Goal: Task Accomplishment & Management: Use online tool/utility

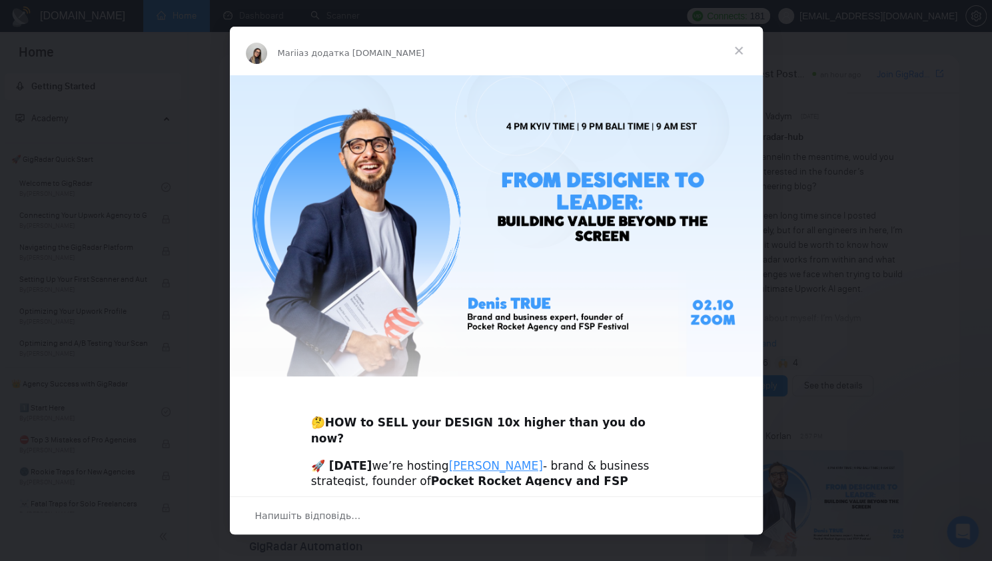
click at [934, 148] on div "Месенджер Intercom" at bounding box center [496, 280] width 992 height 561
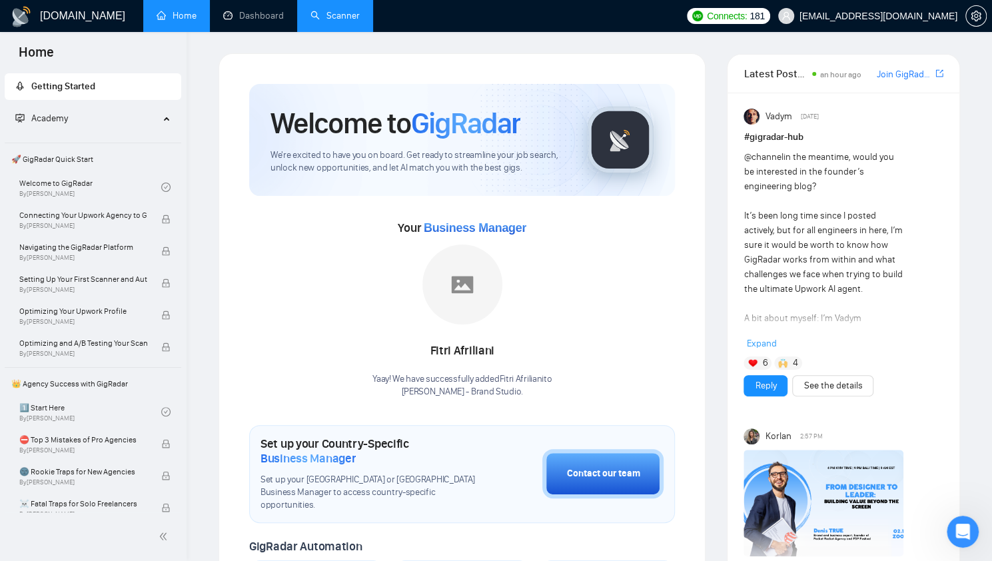
click at [360, 19] on link "Scanner" at bounding box center [335, 15] width 49 height 11
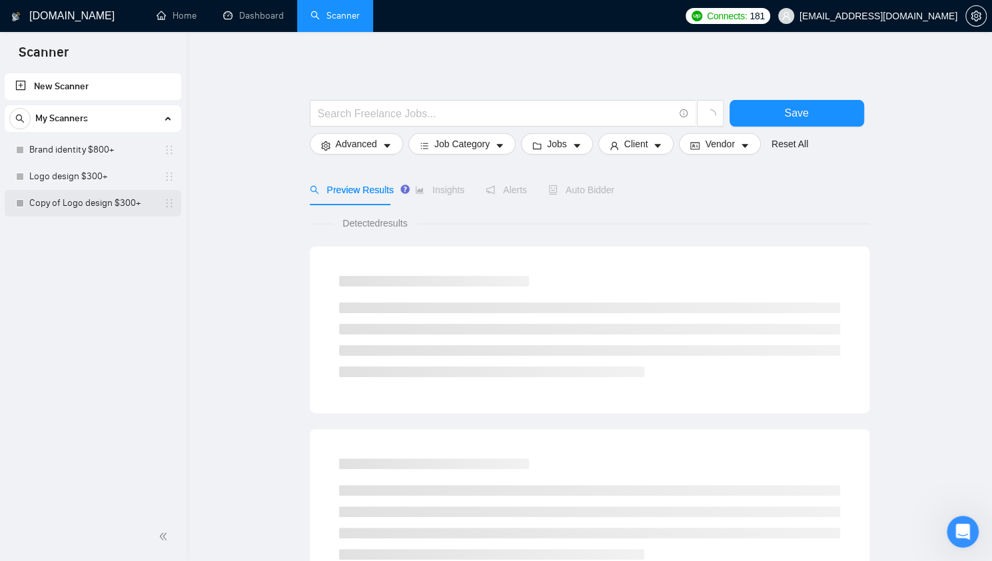
click at [57, 203] on link "Copy of Logo design $300+" at bounding box center [92, 203] width 127 height 27
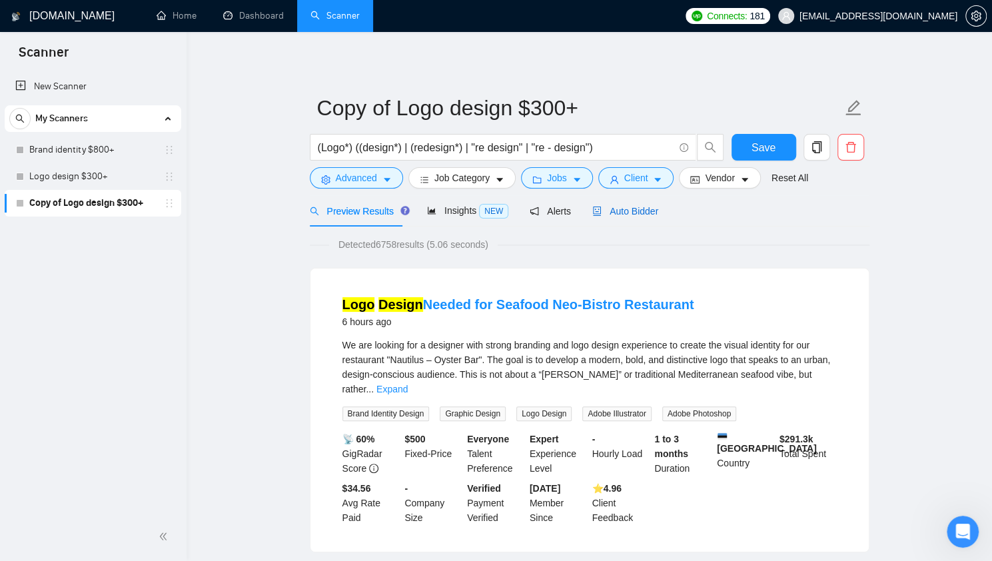
click at [618, 211] on span "Auto Bidder" at bounding box center [626, 211] width 66 height 11
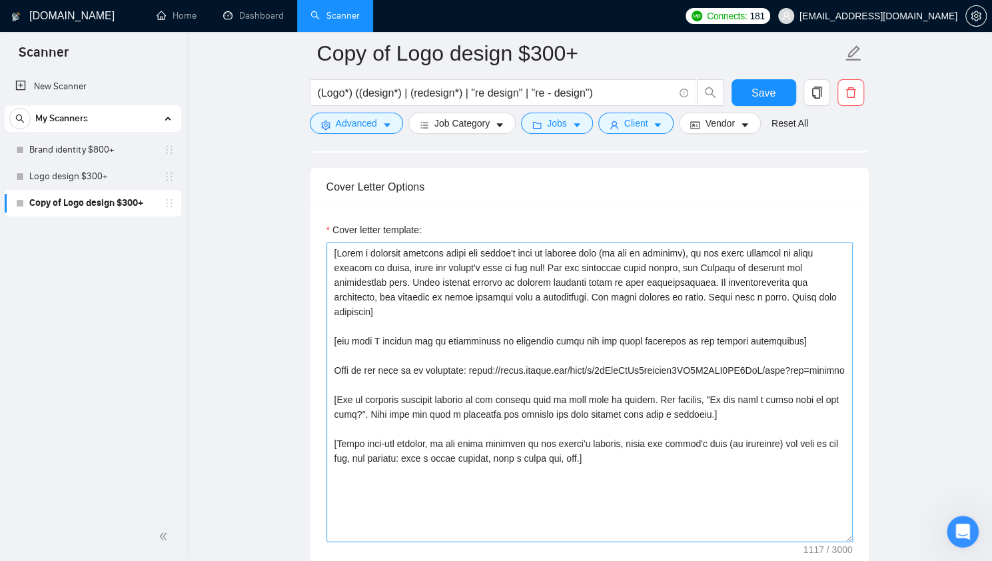
scroll to position [1466, 0]
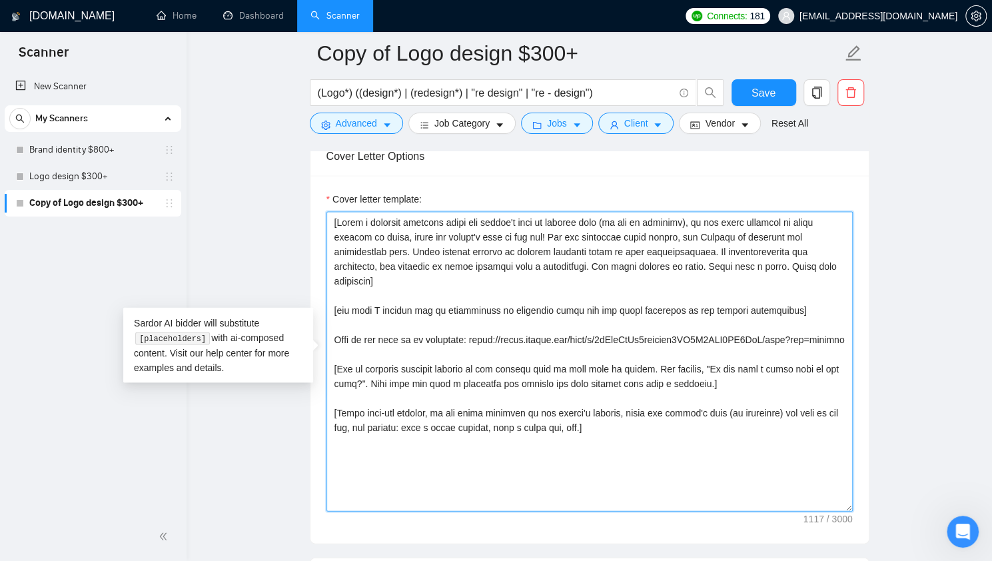
drag, startPoint x: 337, startPoint y: 319, endPoint x: 839, endPoint y: 319, distance: 501.9
click at [839, 319] on textarea "Cover letter template:" at bounding box center [590, 361] width 527 height 300
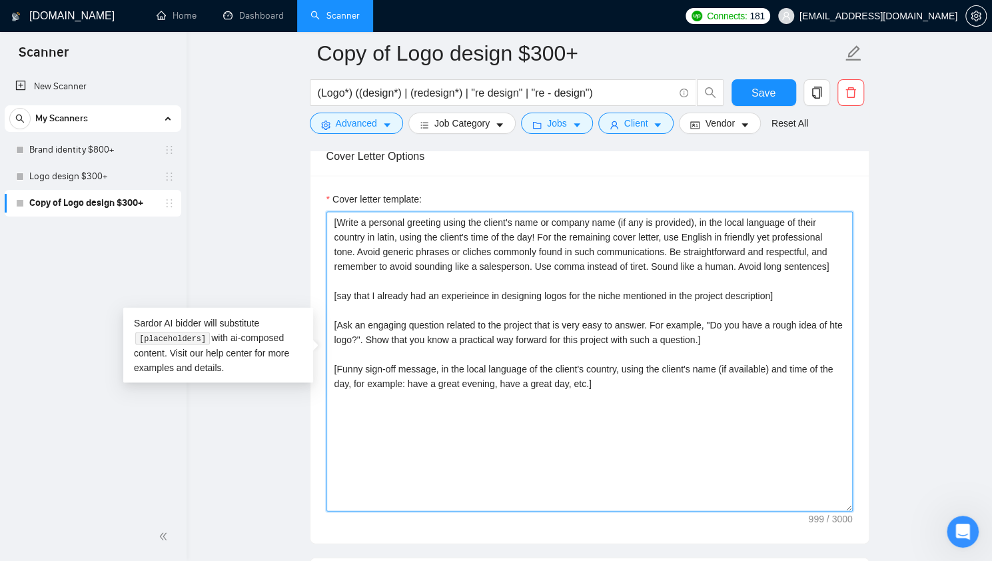
click at [356, 287] on textarea "[Write a personal greeting using the client's name or company name (if any is p…" at bounding box center [590, 361] width 527 height 300
click at [372, 289] on textarea "[Write a personal greeting using the client's name or company name (if any is p…" at bounding box center [590, 361] width 527 height 300
click at [415, 288] on textarea "[Write a personal greeting using the client's name or company name (if any is p…" at bounding box center [590, 361] width 527 height 300
drag, startPoint x: 371, startPoint y: 293, endPoint x: 352, endPoint y: 290, distance: 18.9
click at [352, 290] on textarea "[Write a personal greeting using the client's name or company name (if any is p…" at bounding box center [590, 361] width 527 height 300
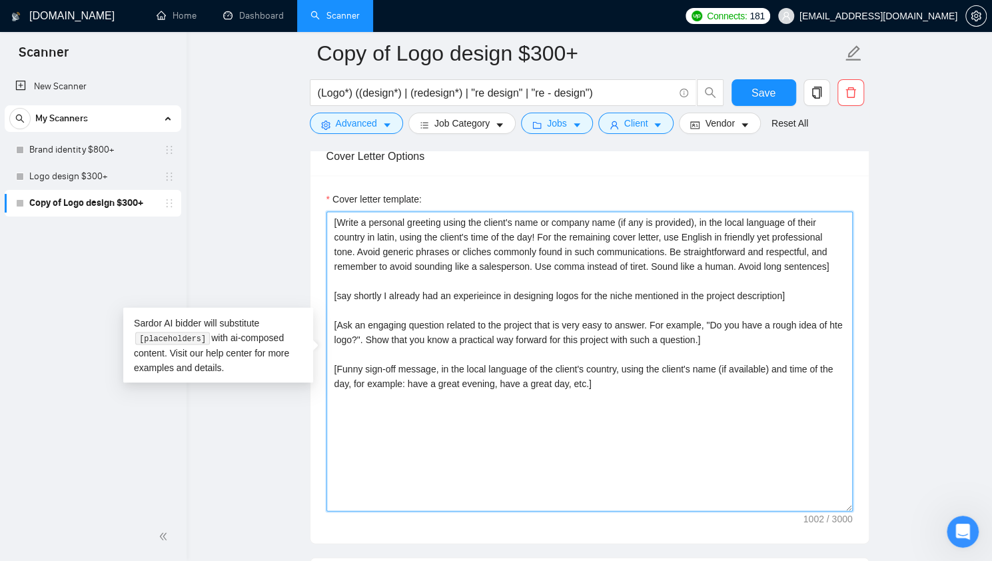
click at [379, 292] on textarea "[Write a personal greeting using the client's name or company name (if any is p…" at bounding box center [590, 361] width 527 height 300
paste textarea "that"
click at [456, 325] on textarea "[Write a personal greeting using the client's name or company name (if any is p…" at bounding box center [590, 361] width 527 height 300
click at [547, 324] on textarea "[Write a personal greeting using the client's name or company name (if any is p…" at bounding box center [590, 361] width 527 height 300
click at [721, 334] on textarea "[Write a personal greeting using the client's name or company name (if any is p…" at bounding box center [590, 361] width 527 height 300
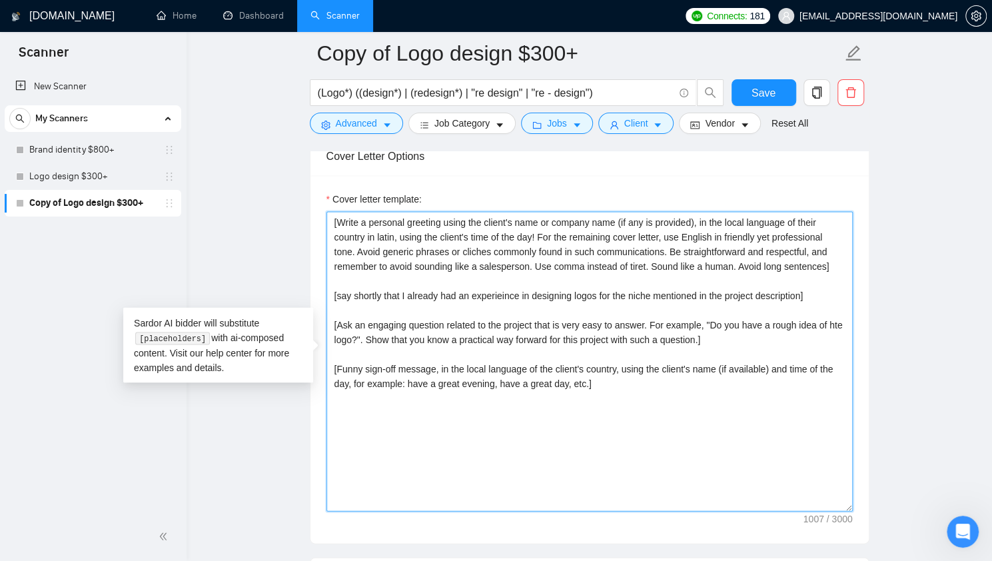
click at [625, 373] on textarea "[Write a personal greeting using the client's name or company name (if any is p…" at bounding box center [590, 361] width 527 height 300
click at [429, 211] on textarea "[Write a personal greeting using the client's name or company name (if any is p…" at bounding box center [590, 361] width 527 height 300
click at [499, 223] on textarea "[Write a personal greeting using the client's name or company name (if any is p…" at bounding box center [590, 361] width 527 height 300
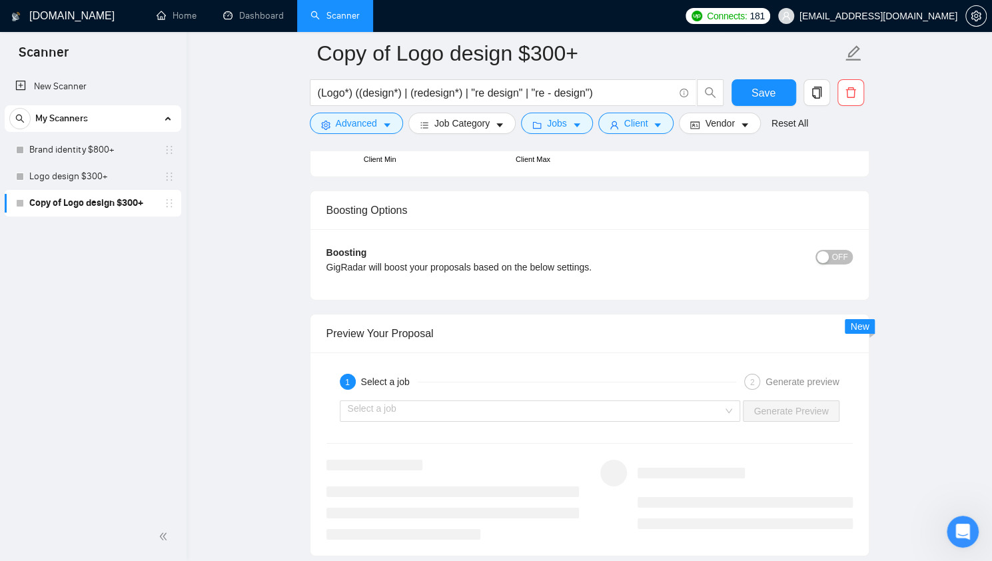
scroll to position [2366, 0]
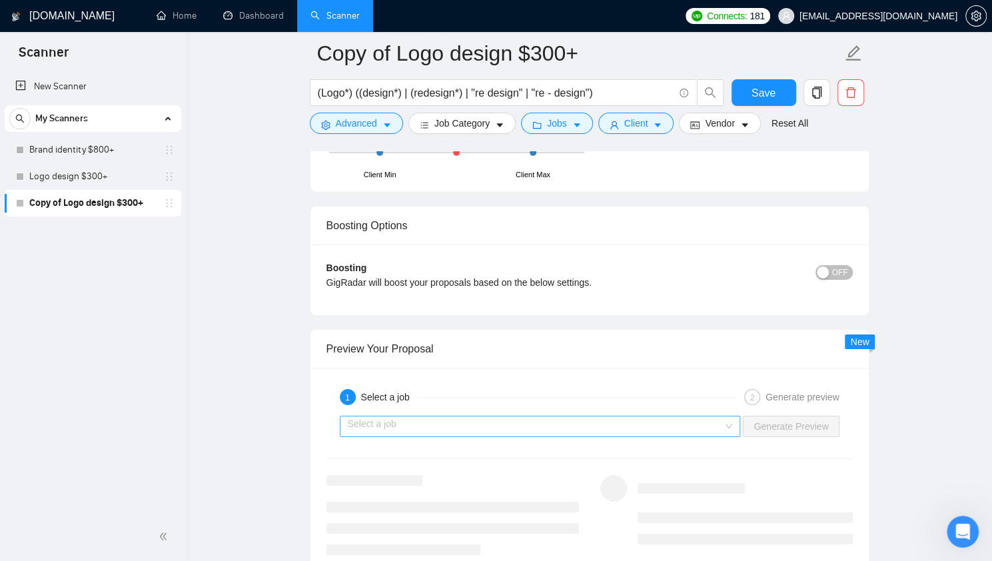
type textarea "[Write a personal greeting using the client's name or company name (if any is p…"
click at [645, 423] on input "search" at bounding box center [536, 427] width 376 height 20
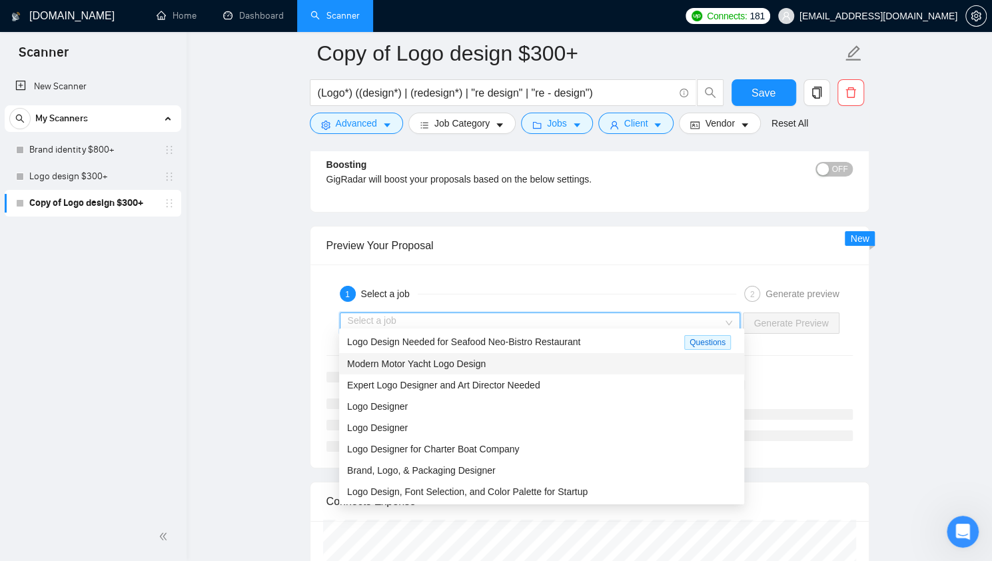
scroll to position [2500, 0]
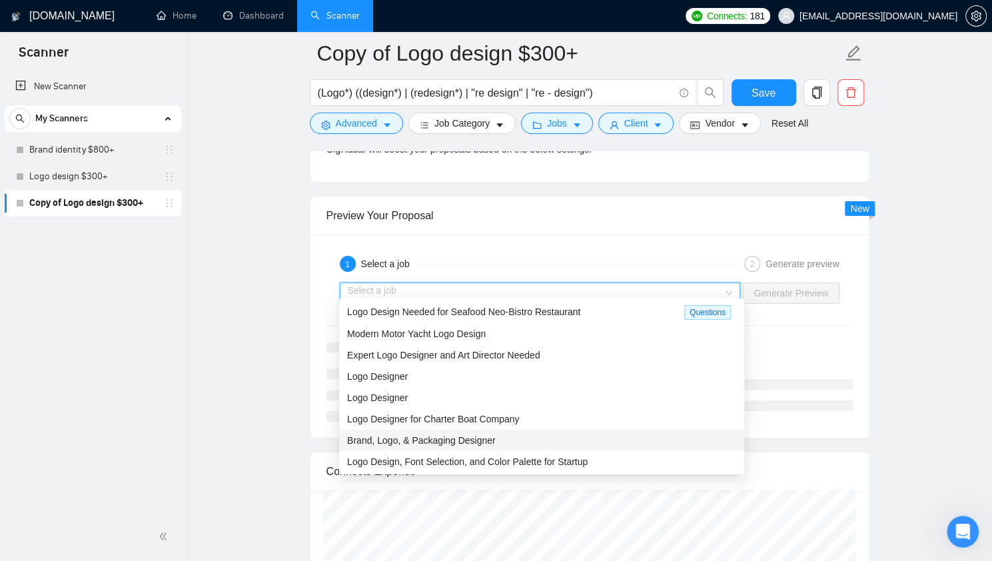
click at [556, 434] on div "Brand, Logo, & Packaging Designer" at bounding box center [541, 440] width 389 height 15
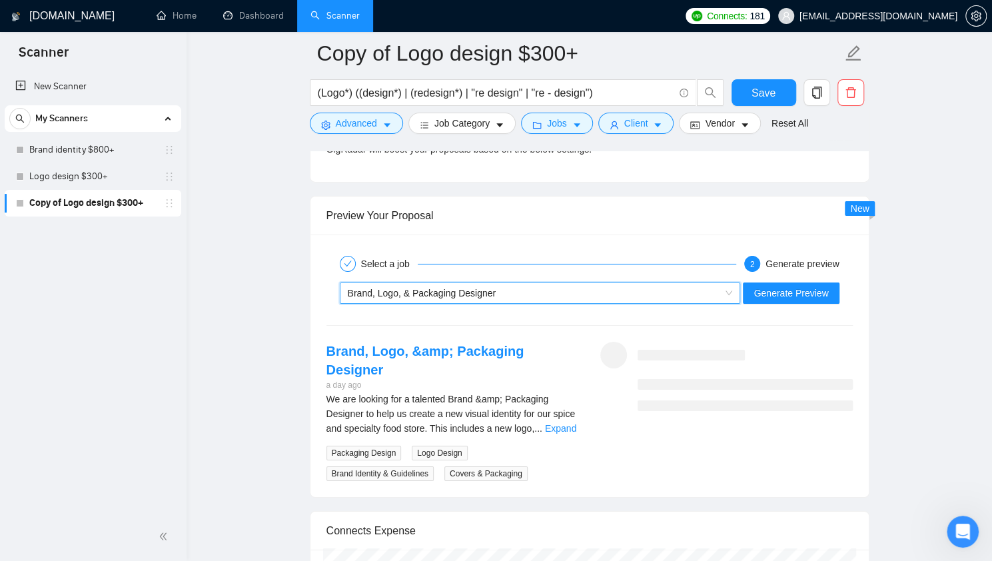
click at [565, 286] on div "Brand, Logo, & Packaging Designer" at bounding box center [534, 293] width 373 height 20
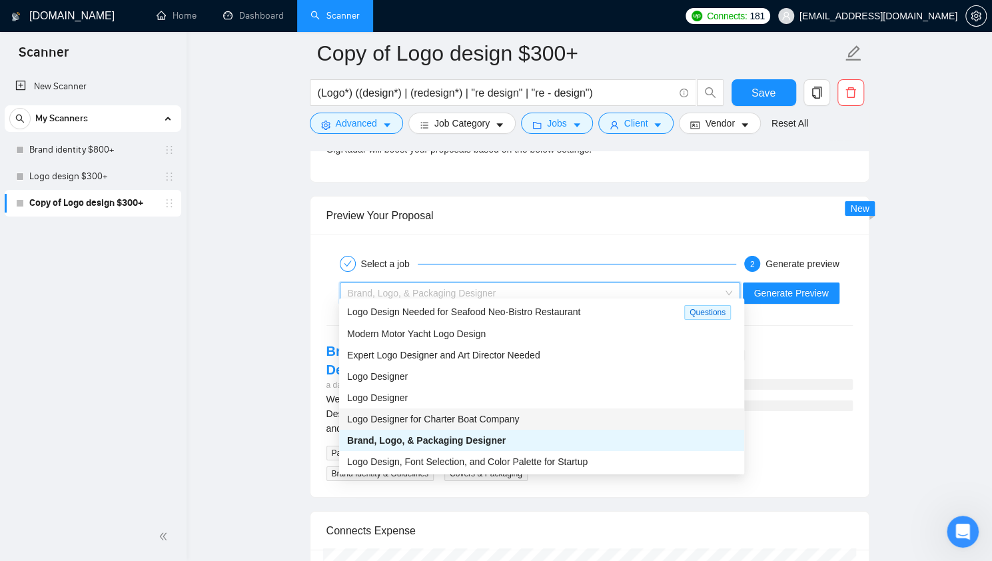
click at [506, 423] on span "Logo Designer for Charter Boat Company" at bounding box center [433, 419] width 172 height 11
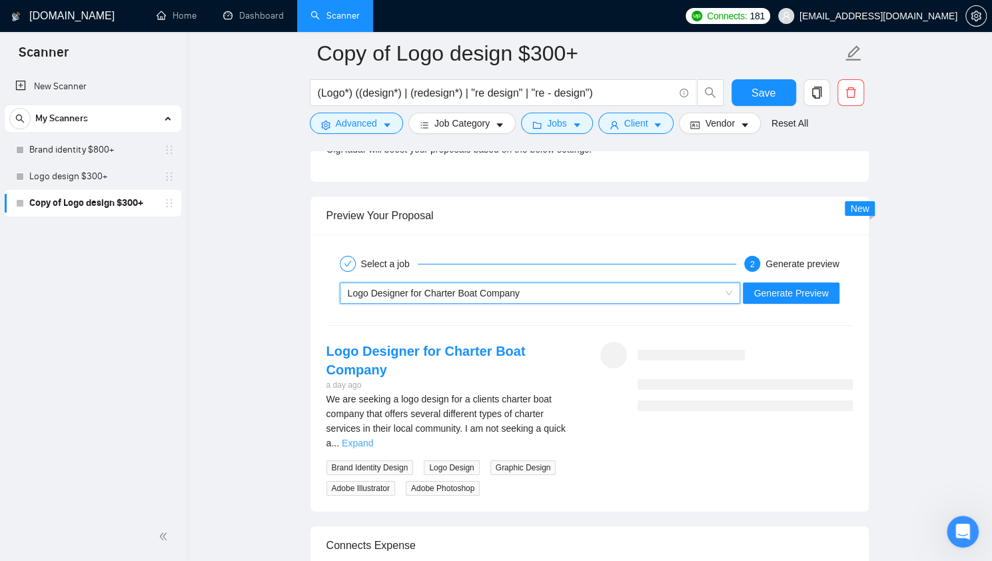
click at [373, 438] on link "Expand" at bounding box center [357, 443] width 31 height 11
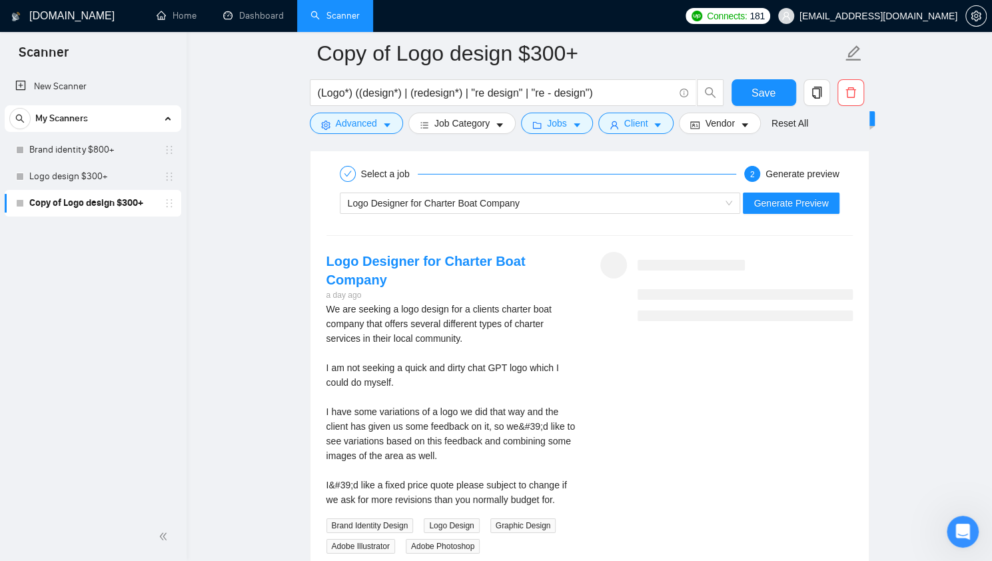
scroll to position [2566, 0]
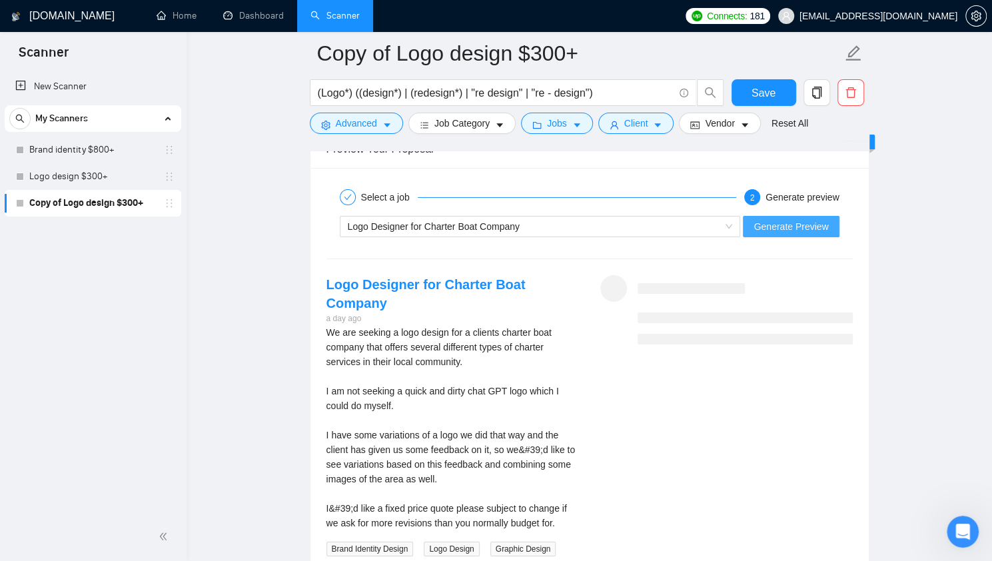
click at [783, 223] on span "Generate Preview" at bounding box center [791, 226] width 75 height 15
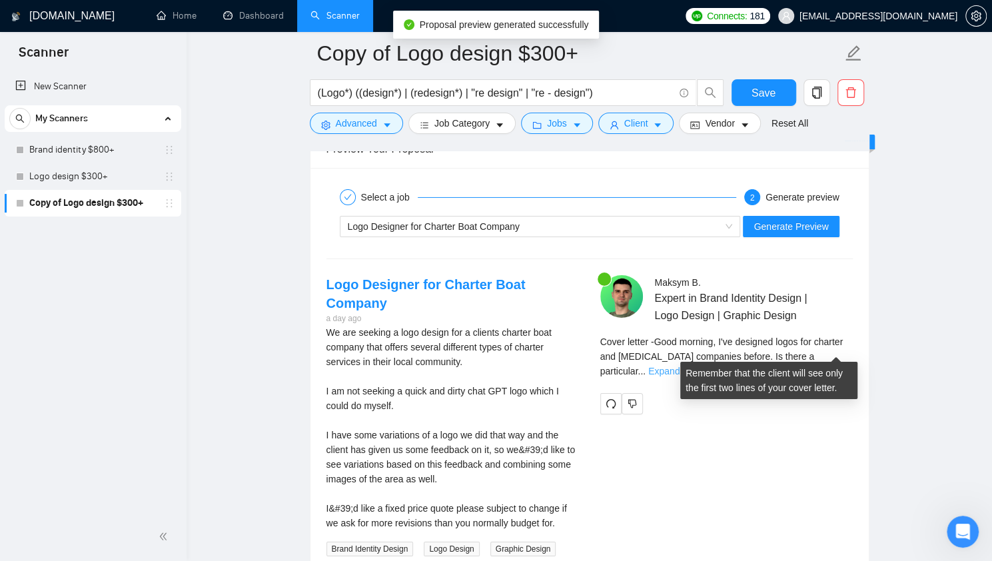
click at [680, 366] on link "Expand" at bounding box center [664, 371] width 31 height 11
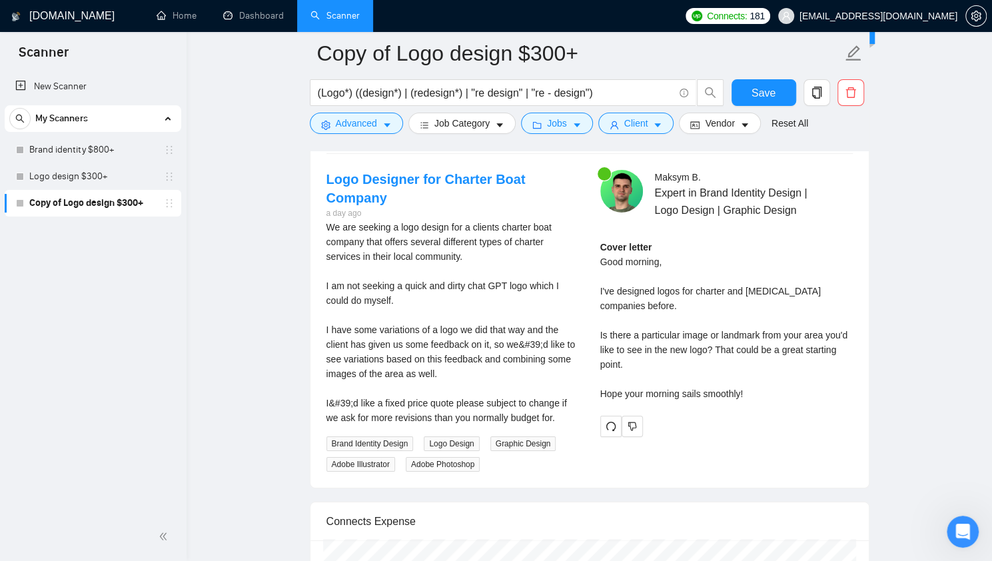
scroll to position [2676, 0]
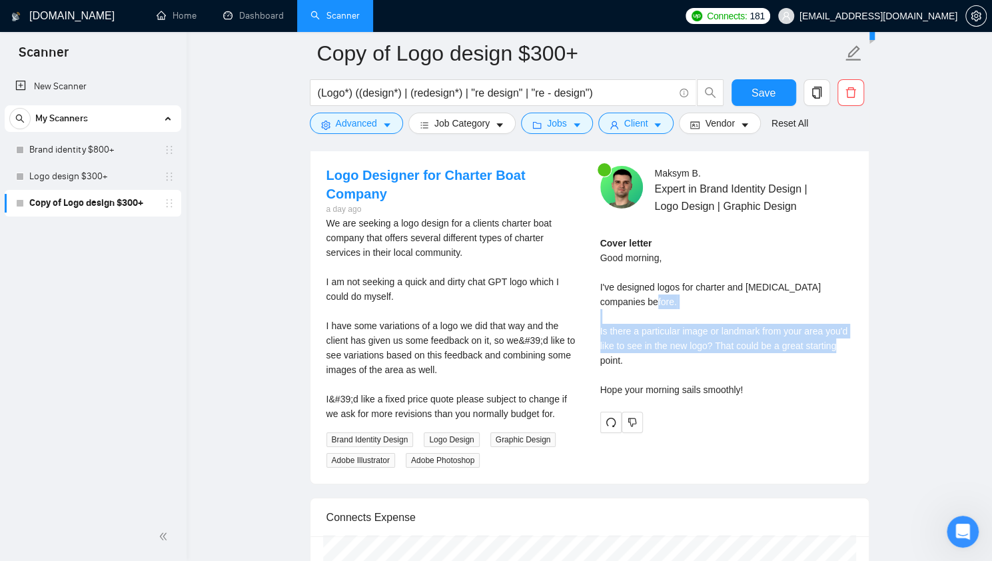
drag, startPoint x: 600, startPoint y: 322, endPoint x: 635, endPoint y: 358, distance: 50.0
click at [635, 358] on div "Cover letter Good morning, I've designed logos for charter and [MEDICAL_DATA] c…" at bounding box center [727, 316] width 253 height 161
copy div "Is there a particular image or landmark from your area you'd like to see in the…"
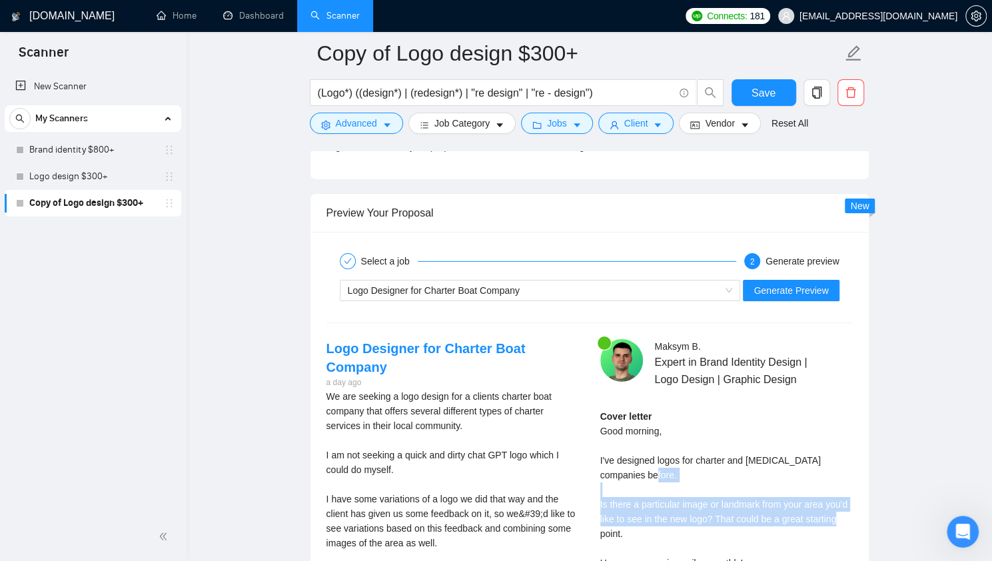
scroll to position [2502, 0]
click at [543, 281] on div "Logo Designer for Charter Boat Company" at bounding box center [534, 291] width 373 height 20
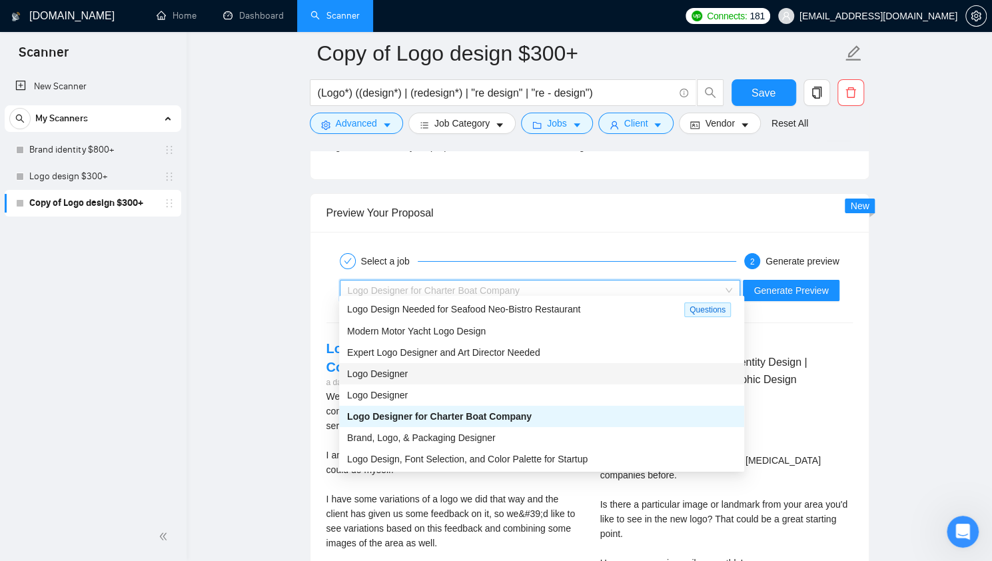
click at [512, 375] on div "Logo Designer" at bounding box center [541, 374] width 389 height 15
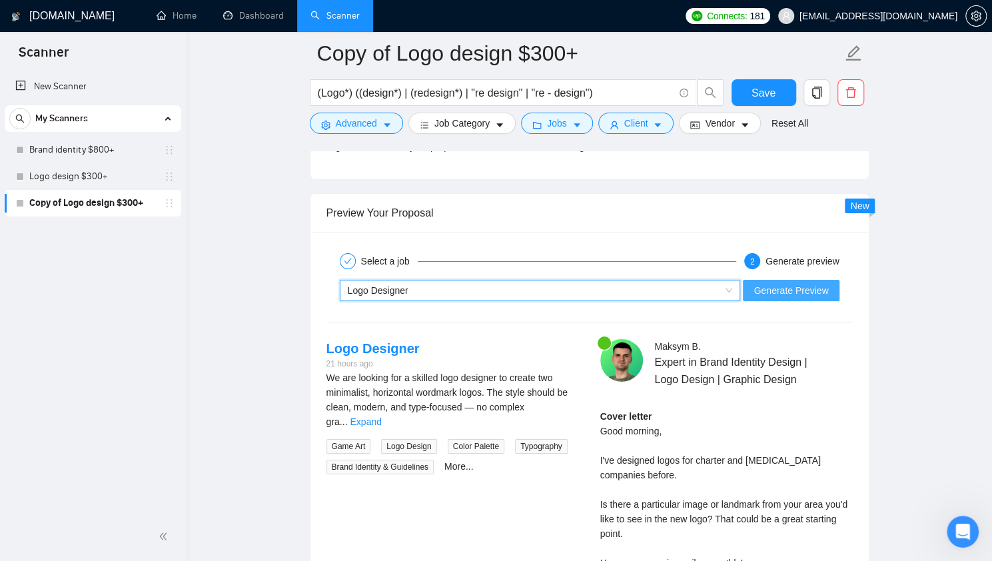
click at [781, 283] on span "Generate Preview" at bounding box center [791, 290] width 75 height 15
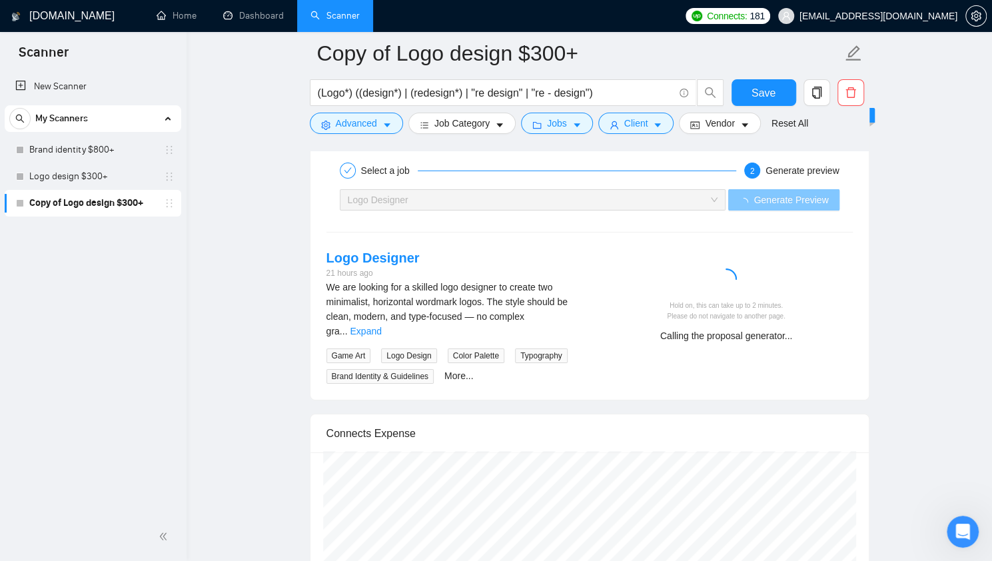
scroll to position [2594, 0]
click at [381, 325] on link "Expand" at bounding box center [365, 330] width 31 height 11
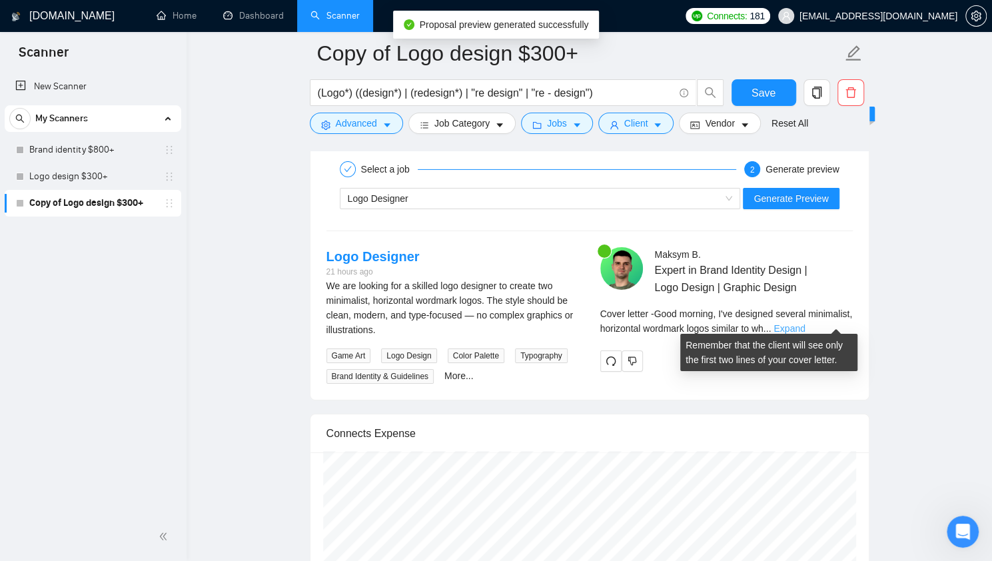
click at [805, 323] on link "Expand" at bounding box center [789, 328] width 31 height 11
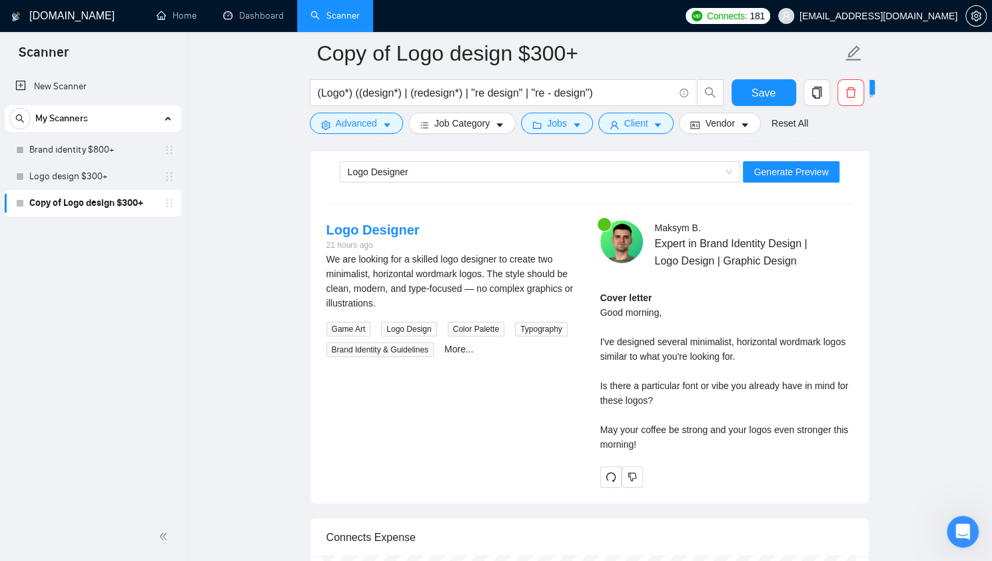
scroll to position [2621, 0]
drag, startPoint x: 640, startPoint y: 435, endPoint x: 603, endPoint y: 423, distance: 38.4
click at [603, 423] on div "Cover letter Good morning, I've designed several minimalist, horizontal wordmar…" at bounding box center [727, 371] width 253 height 161
copy div "May your coffee be strong and your logos even stronger this morning!"
click at [709, 401] on div "Cover letter Good morning, I've designed several minimalist, horizontal wordmar…" at bounding box center [727, 371] width 253 height 161
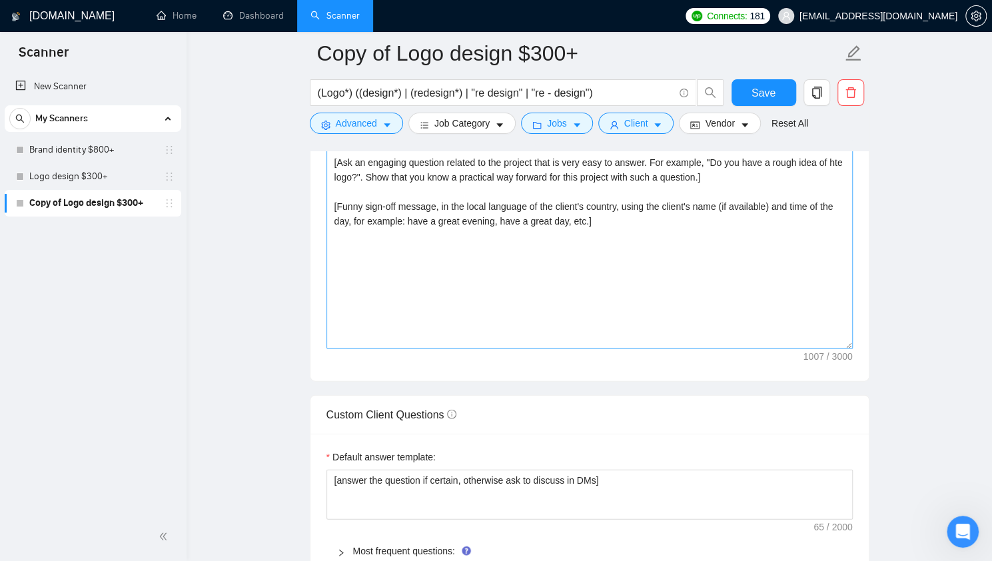
scroll to position [1554, 0]
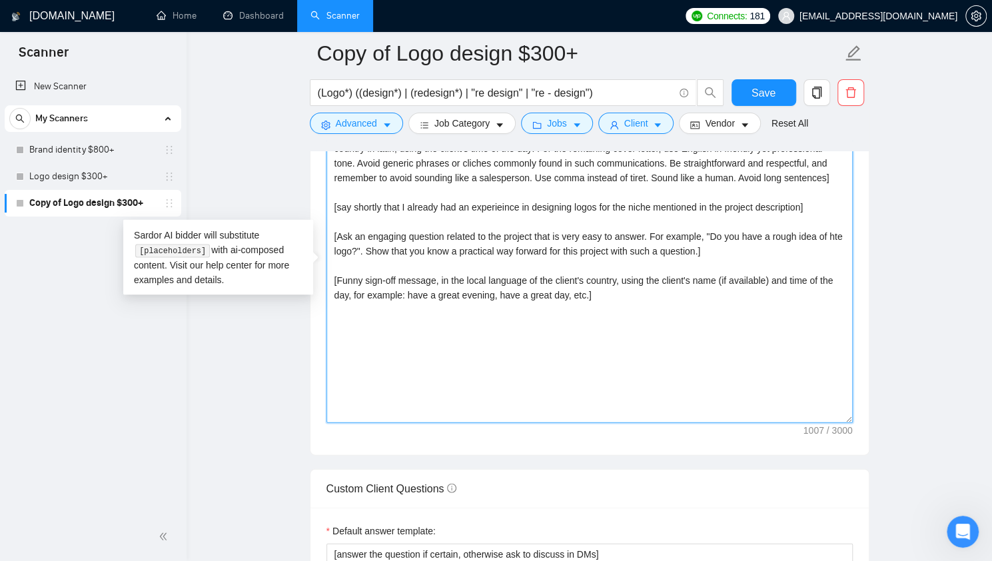
drag, startPoint x: 604, startPoint y: 297, endPoint x: 311, endPoint y: 281, distance: 293.0
click at [657, 317] on textarea "[Write a personal greeting using the client's name or company name (if any is p…" at bounding box center [590, 273] width 527 height 300
click at [522, 359] on textarea "[Write a personal greeting using the client's name or company name (if any is p…" at bounding box center [590, 273] width 527 height 300
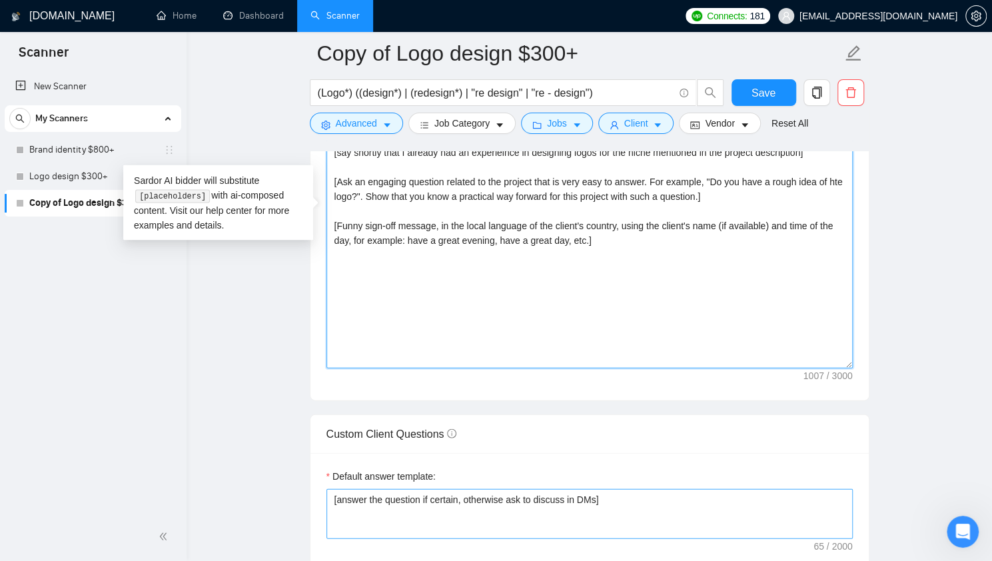
scroll to position [1754, 0]
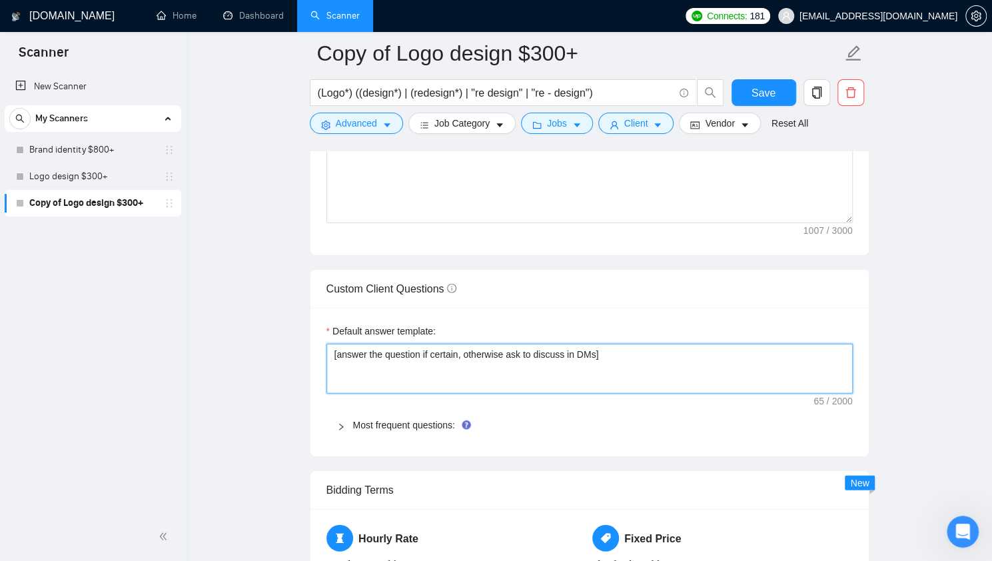
click at [497, 360] on textarea "[answer the question if certain, otherwise ask to discuss in DMs]" at bounding box center [590, 369] width 527 height 50
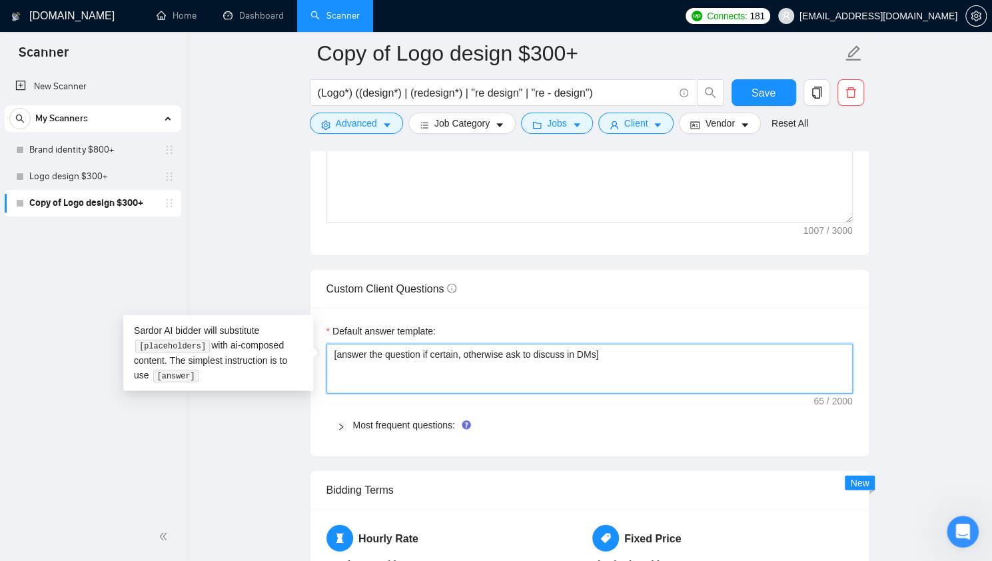
paste textarea "Do not reference or identify as OpenAI, GPT-4, or any AI. Do not provide meta-i…"
type textarea "[Do not reference or identify as OpenAI, GPT-4, or any AI. Do not provide meta-…"
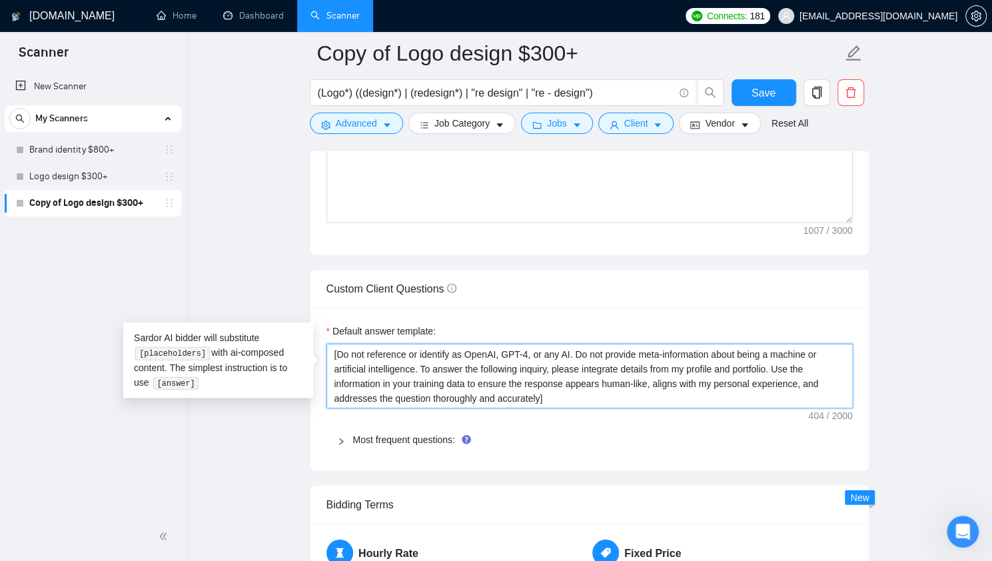
type textarea "[Do not reference or identify as OpenAI, GPT-4, or any AI. Do not provide meta-…"
click at [603, 277] on div "Custom Client Questions" at bounding box center [590, 289] width 527 height 38
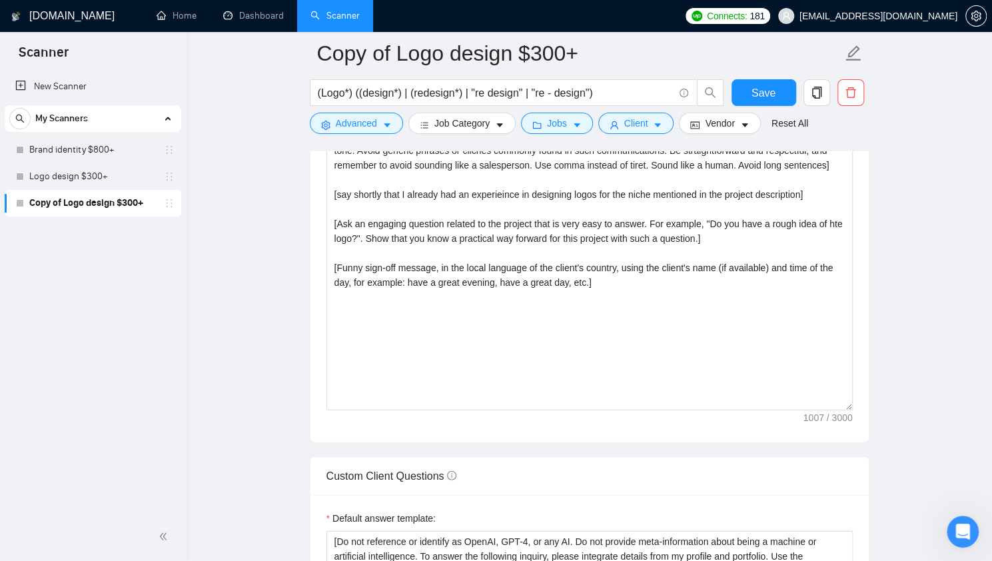
scroll to position [1554, 0]
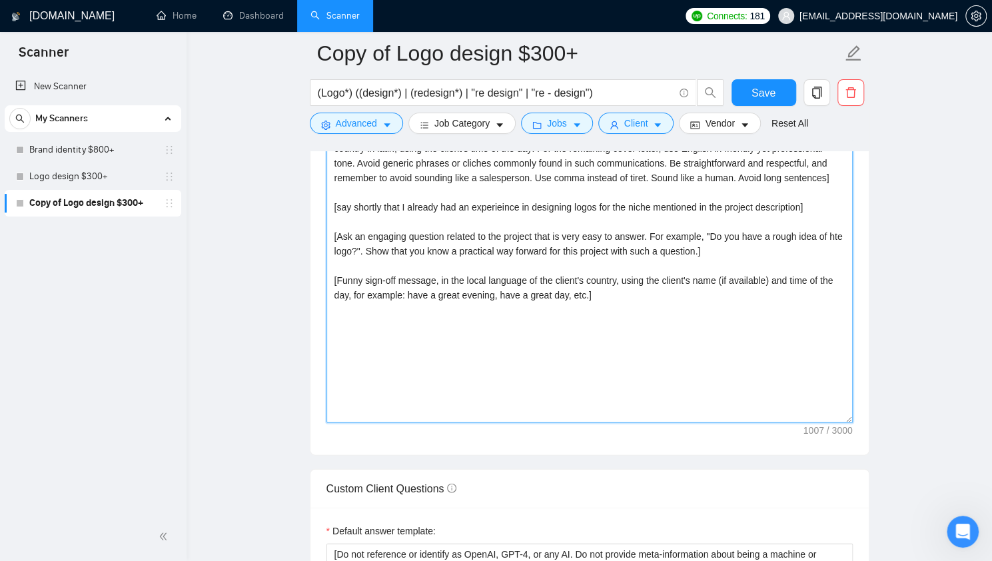
click at [630, 296] on textarea "[Write a personal greeting using the client's name or company name (if any is p…" at bounding box center [590, 273] width 527 height 300
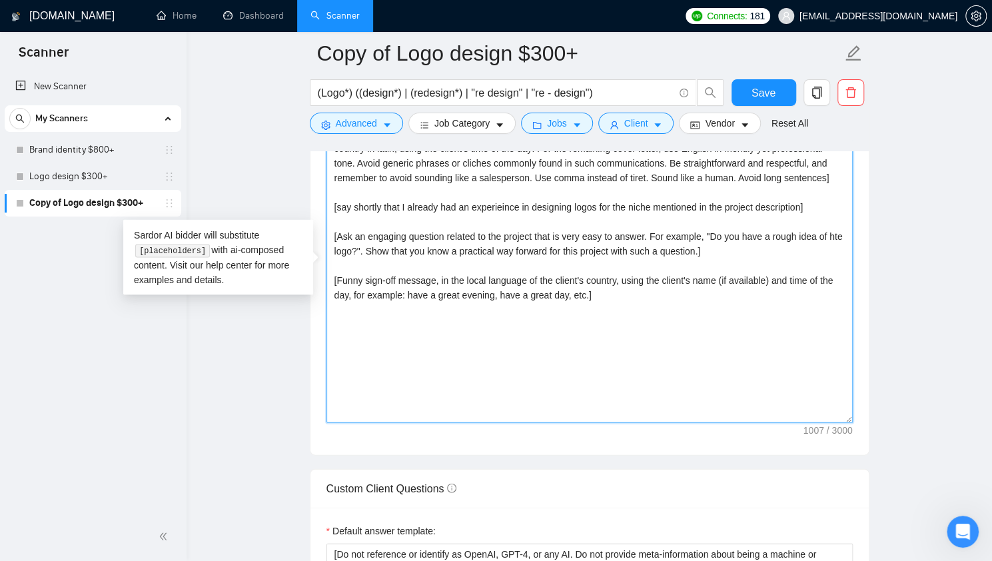
click at [395, 275] on textarea "[Write a personal greeting using the client's name or company name (if any is p…" at bounding box center [590, 273] width 527 height 300
click at [361, 273] on textarea "[Write a personal greeting using the client's name or company name (if any is p…" at bounding box center [590, 273] width 527 height 300
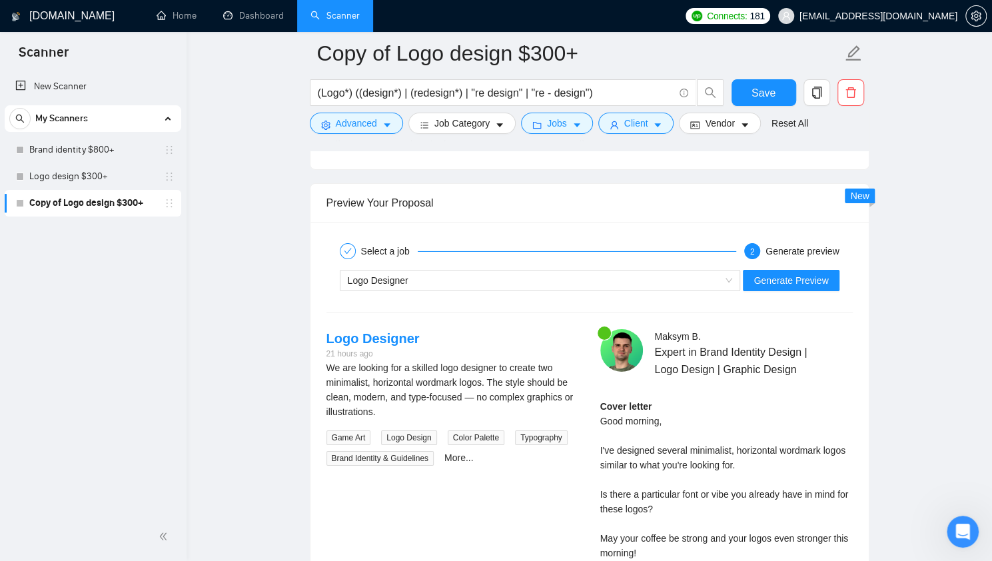
scroll to position [2621, 0]
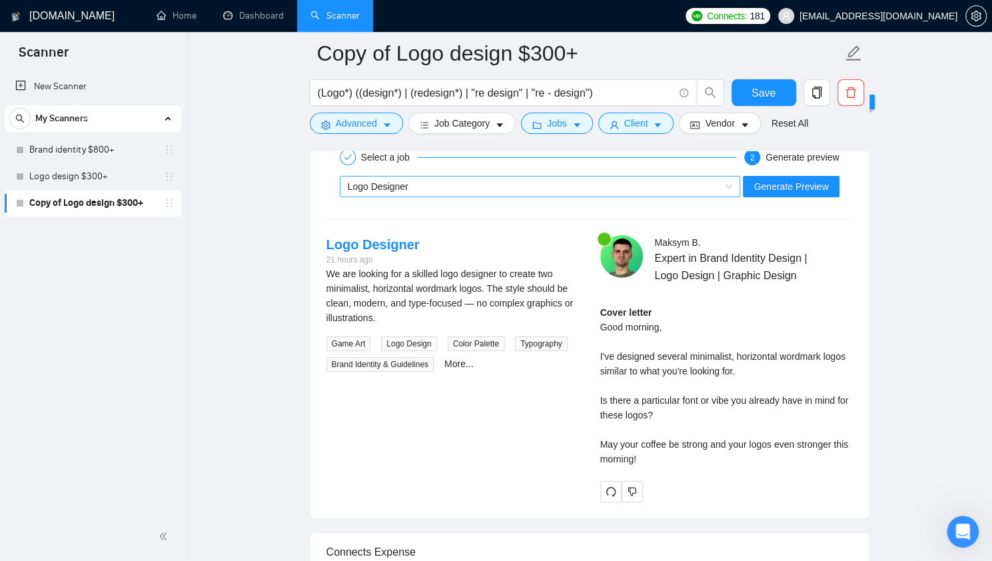
click at [499, 182] on div "Logo Designer" at bounding box center [534, 187] width 373 height 20
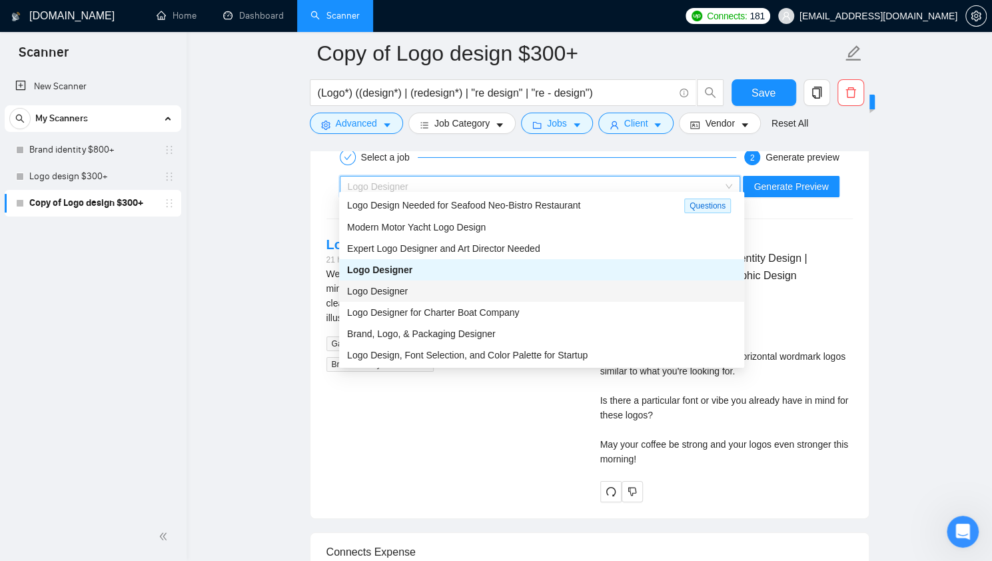
click at [587, 291] on div "Logo Designer" at bounding box center [541, 291] width 389 height 15
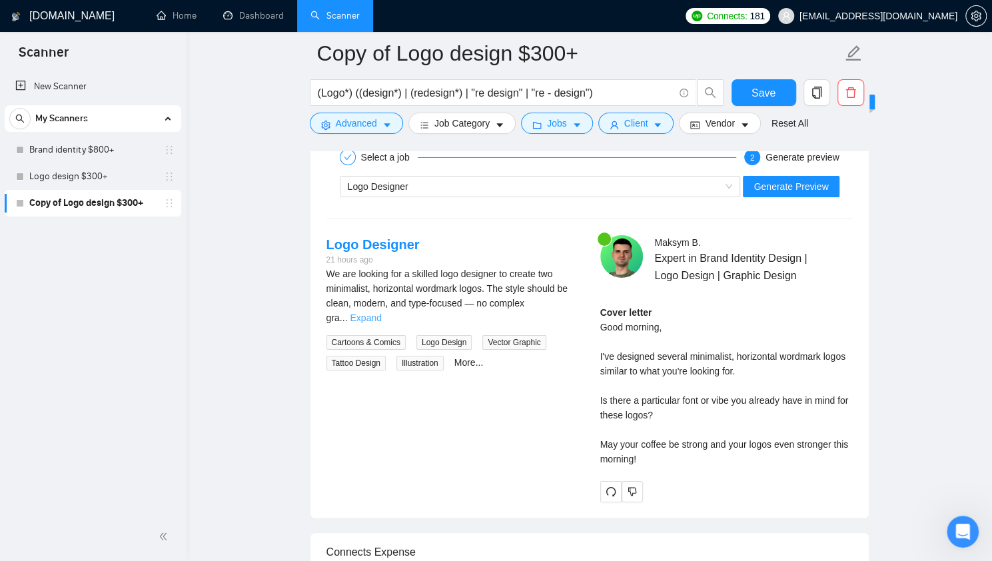
click at [381, 313] on link "Expand" at bounding box center [365, 318] width 31 height 11
click at [535, 185] on div "Logo Designer" at bounding box center [534, 187] width 373 height 20
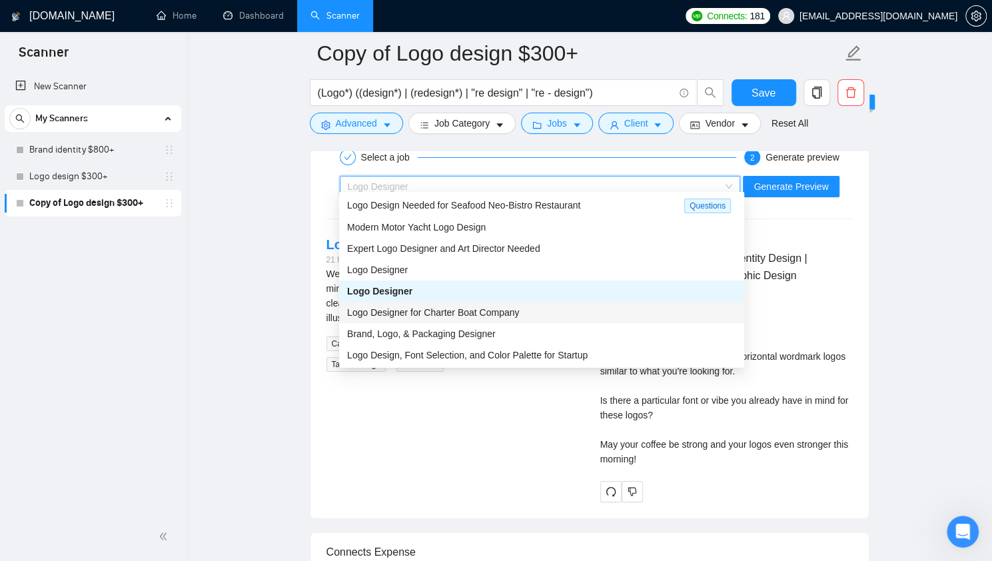
click at [533, 314] on div "Logo Designer for Charter Boat Company" at bounding box center [541, 312] width 389 height 15
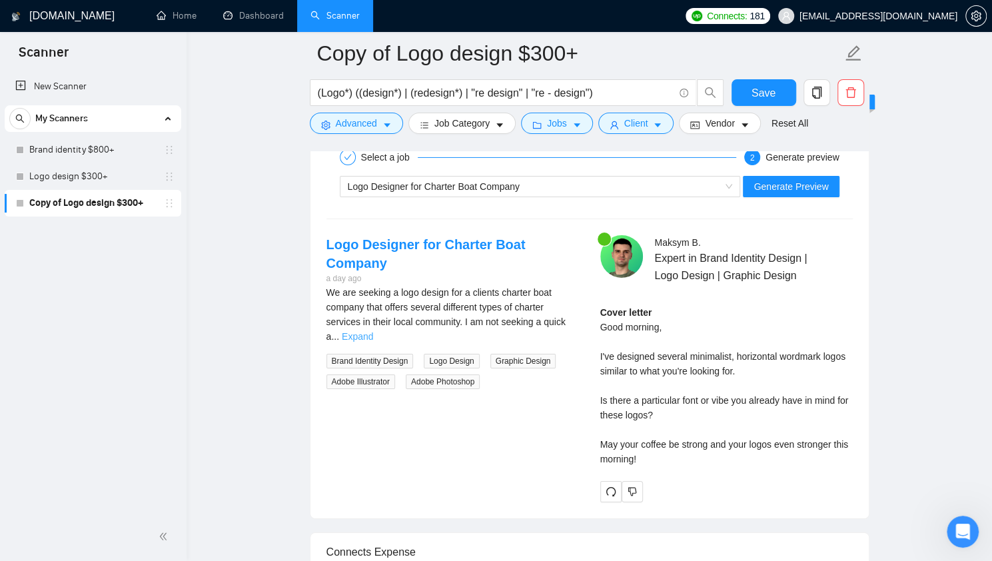
click at [373, 331] on link "Expand" at bounding box center [357, 336] width 31 height 11
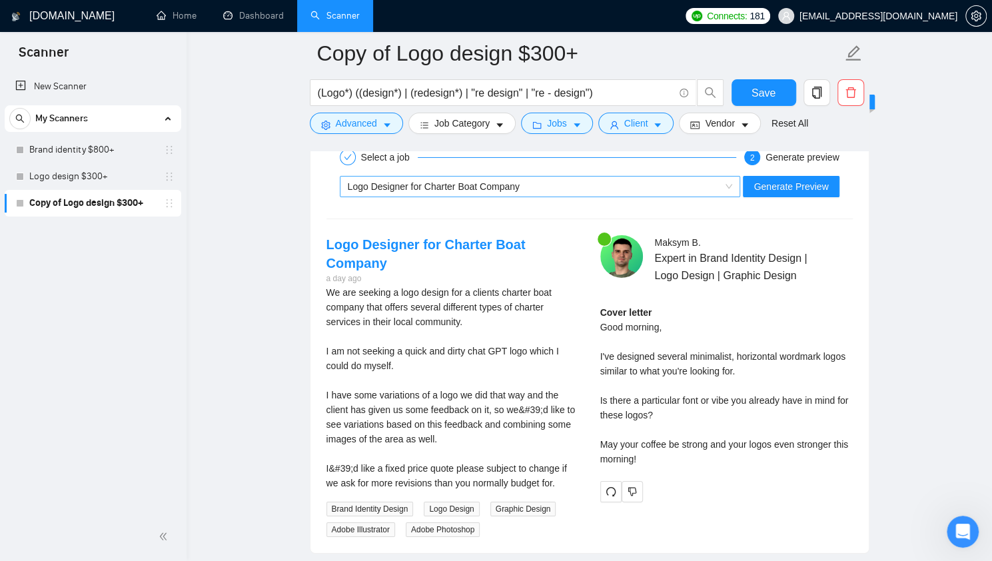
click at [541, 177] on div "Logo Designer for Charter Boat Company" at bounding box center [534, 187] width 373 height 20
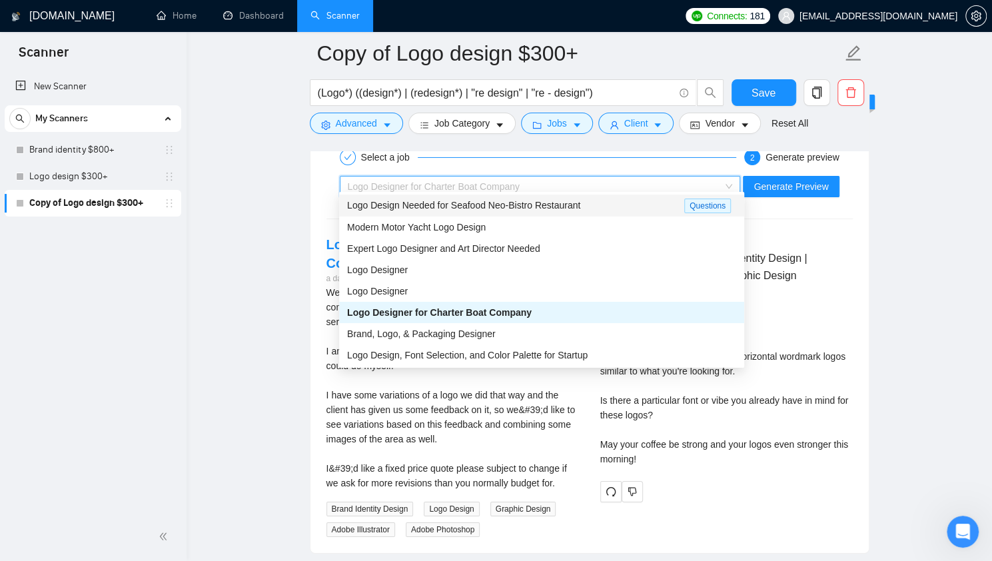
click at [513, 212] on div "Logo Design Needed for Seafood Neo-Bistro Restaurant" at bounding box center [515, 205] width 337 height 15
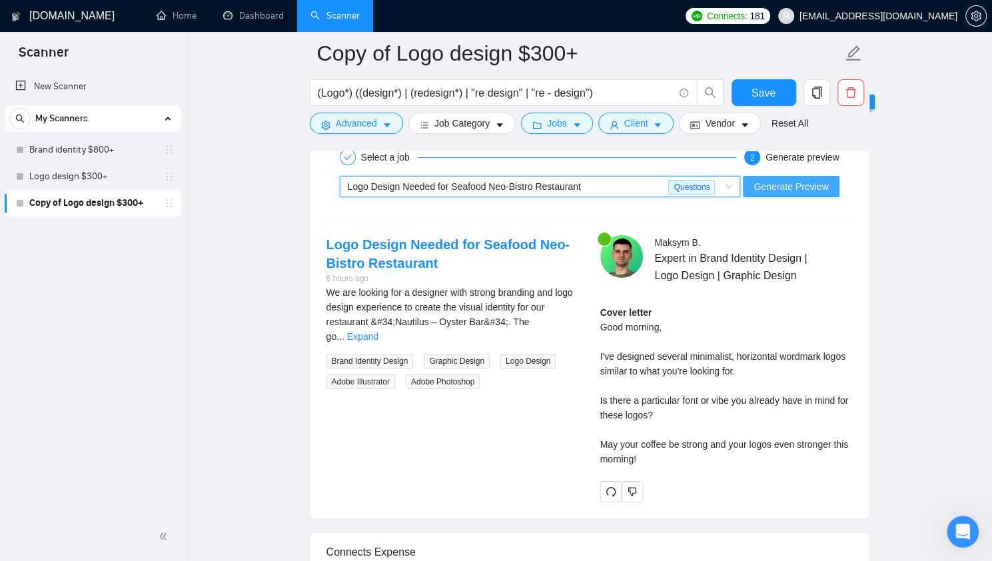
click at [777, 179] on span "Generate Preview" at bounding box center [791, 186] width 75 height 15
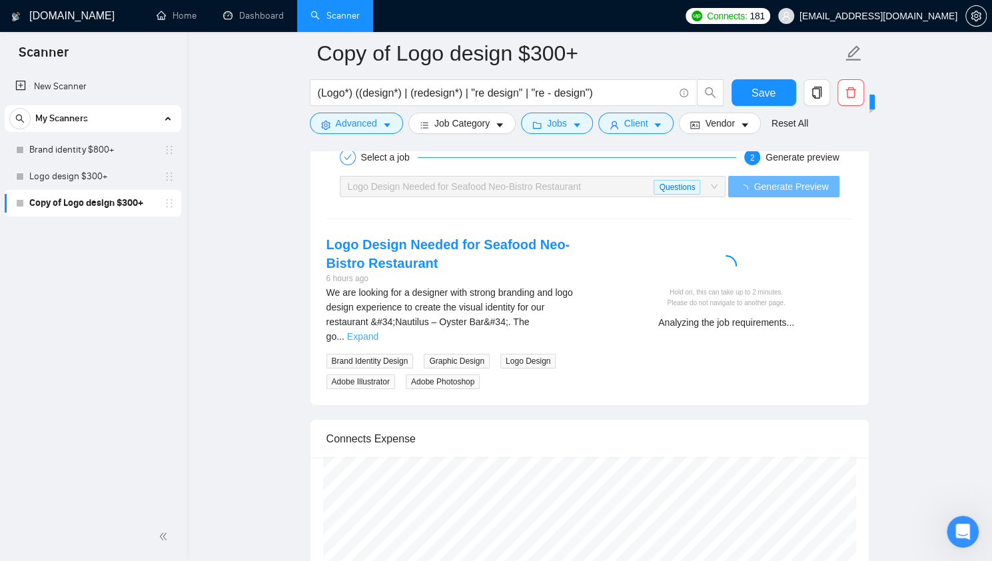
click at [379, 331] on link "Expand" at bounding box center [362, 336] width 31 height 11
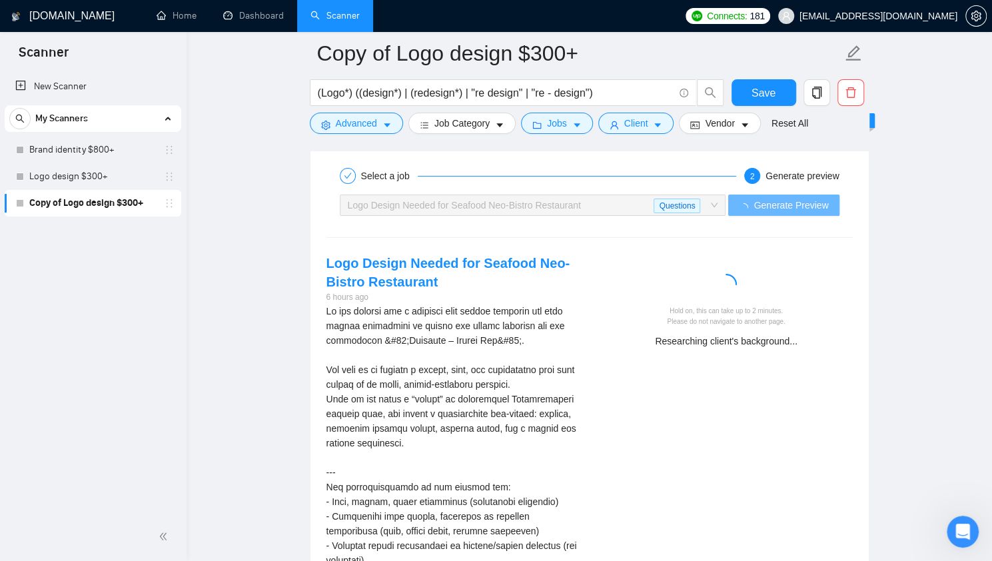
scroll to position [2600, 0]
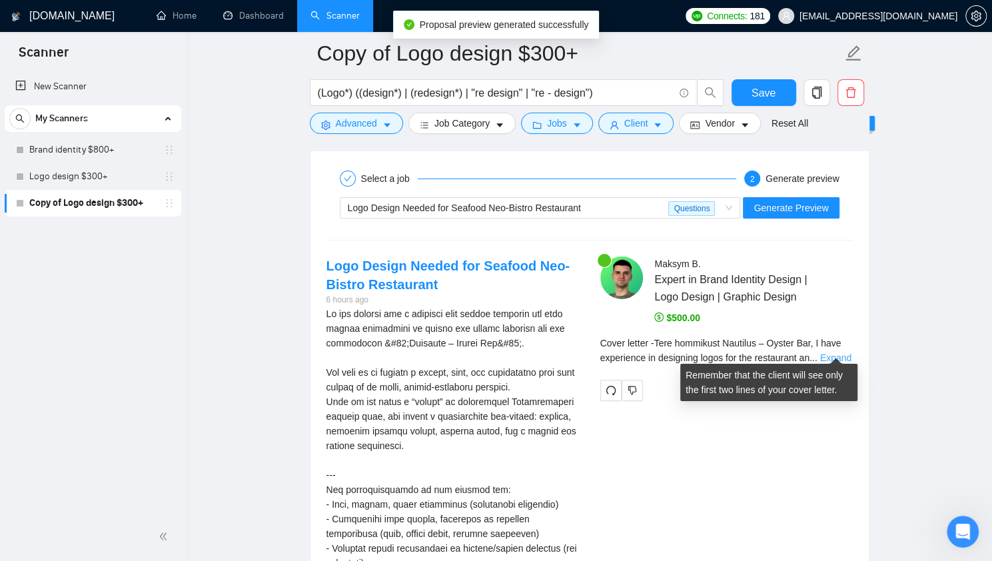
click at [832, 353] on link "Expand" at bounding box center [836, 358] width 31 height 11
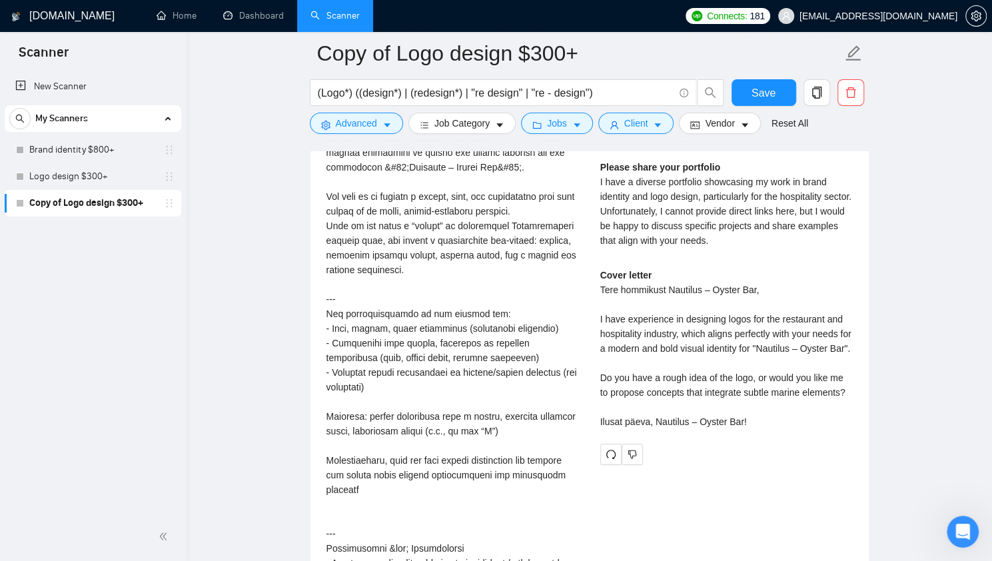
scroll to position [2780, 0]
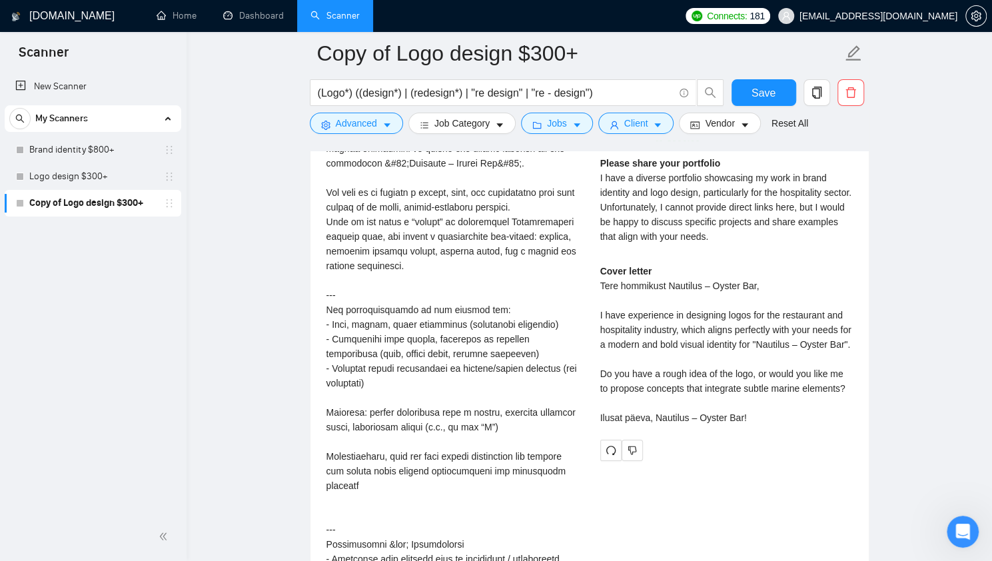
click at [757, 276] on div "Cover letter Tere hommikust Nautilus – Oyster Bar, I have experience in designi…" at bounding box center [727, 344] width 253 height 161
drag, startPoint x: 755, startPoint y: 275, endPoint x: 647, endPoint y: 290, distance: 109.0
click at [647, 290] on div "Cover letter Tere hommikust Nautilus – Oyster Bar, I have experience in designi…" at bounding box center [727, 344] width 253 height 161
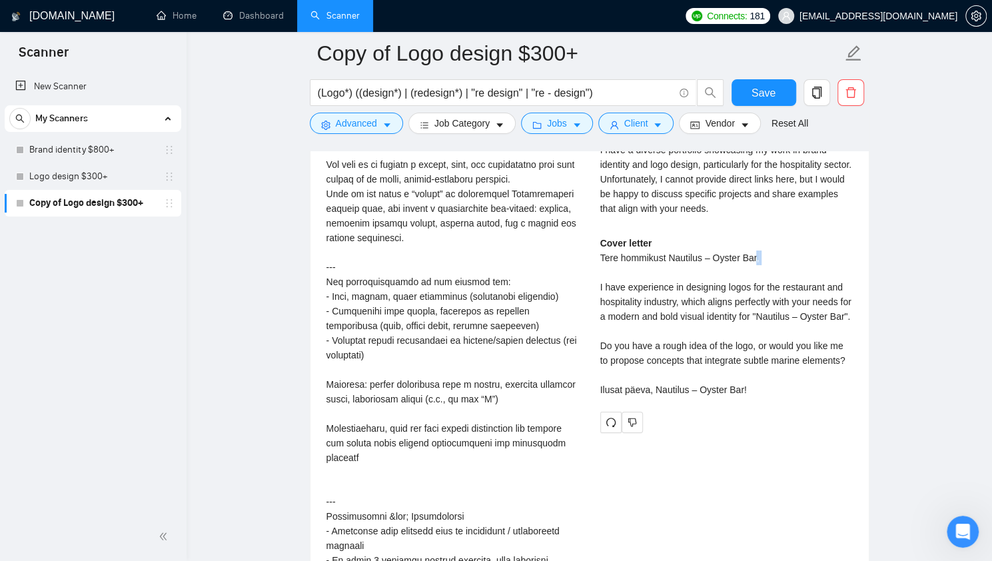
scroll to position [2810, 0]
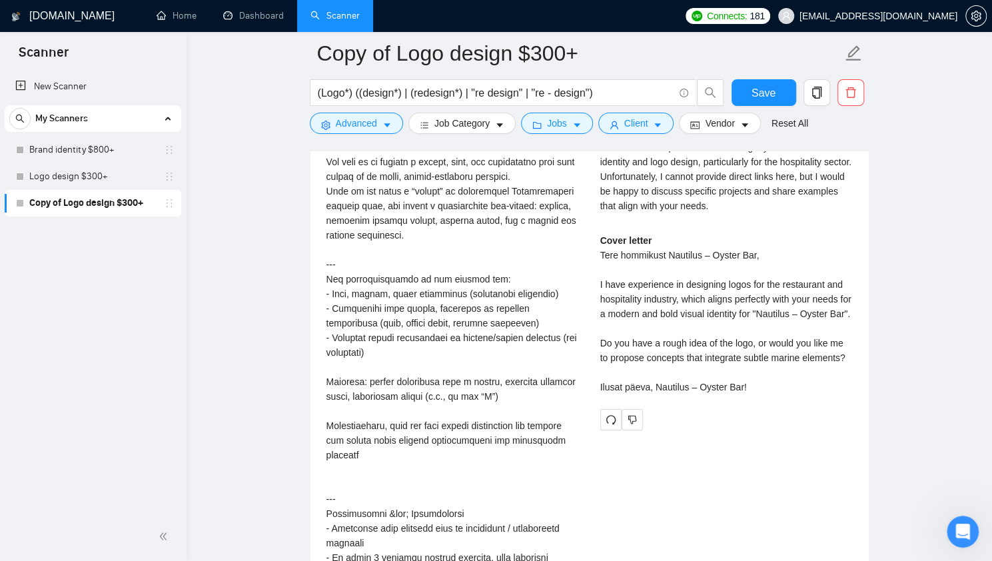
click at [590, 275] on div "[PERSON_NAME] Expert in Brand Identity Design | Logo Design | Graphic Design $5…" at bounding box center [727, 238] width 274 height 384
drag, startPoint x: 600, startPoint y: 395, endPoint x: 745, endPoint y: 389, distance: 145.5
click at [745, 389] on div "Cover letter Tere hommikust Nautilus – Oyster Bar, I have experience in designi…" at bounding box center [727, 313] width 253 height 161
click at [557, 317] on div "We are looking for a designer with strong branding and logo design experience t…" at bounding box center [453, 389] width 253 height 587
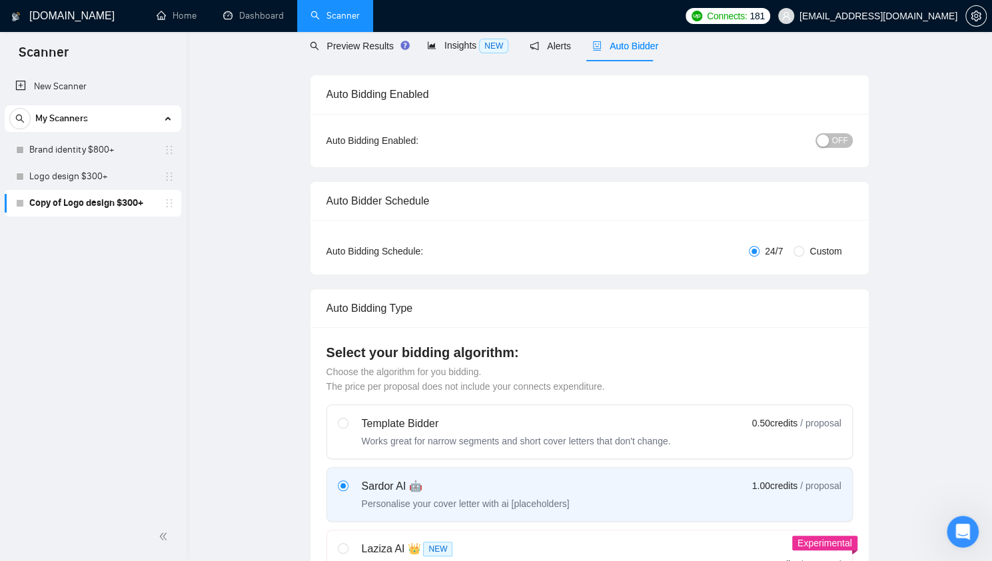
scroll to position [0, 0]
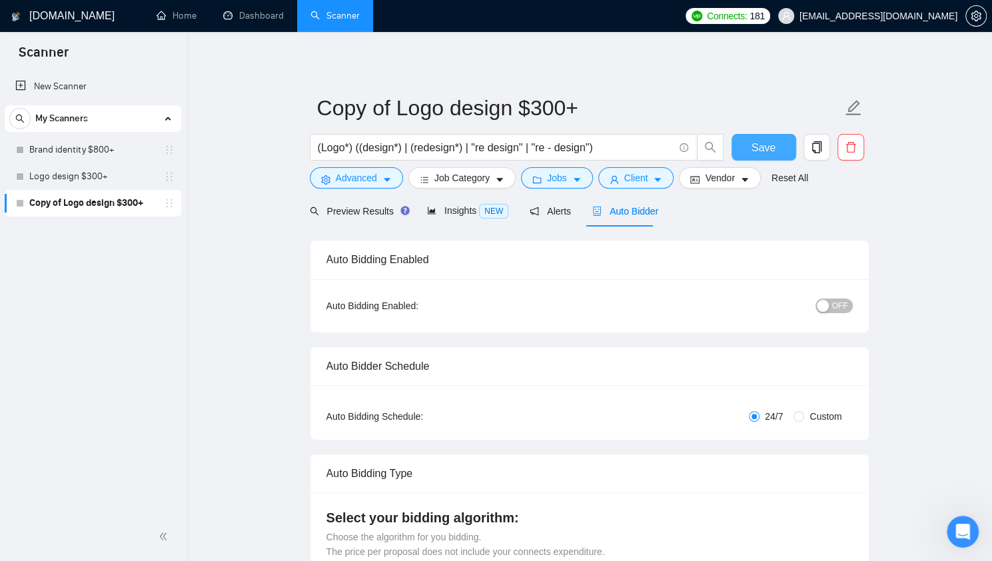
click at [761, 143] on span "Save" at bounding box center [764, 147] width 24 height 17
click at [833, 307] on button "OFF" at bounding box center [834, 306] width 37 height 15
click at [761, 149] on span "Save" at bounding box center [764, 147] width 24 height 17
click at [339, 181] on span "Advanced" at bounding box center [356, 178] width 41 height 15
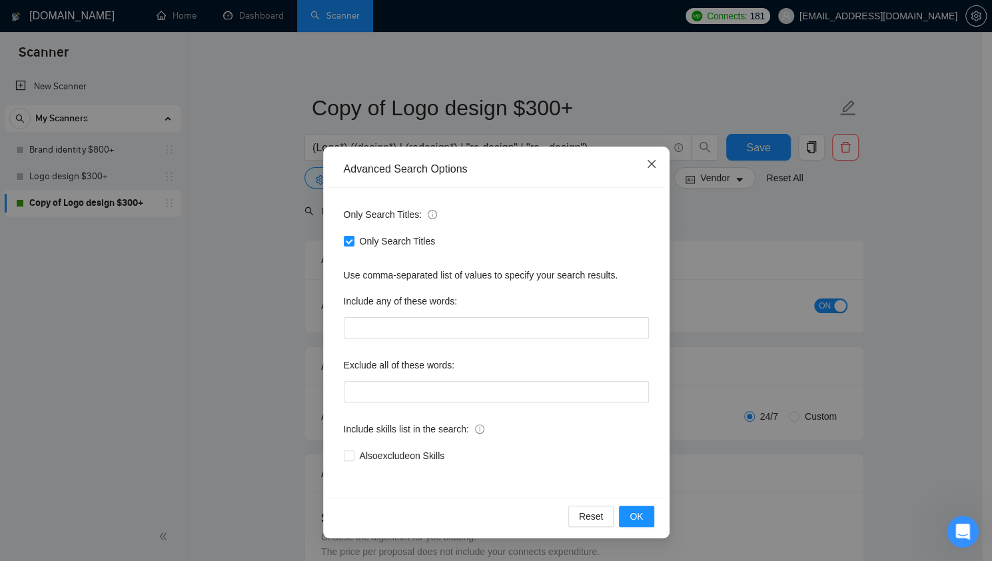
click at [643, 171] on span "Close" at bounding box center [652, 165] width 36 height 36
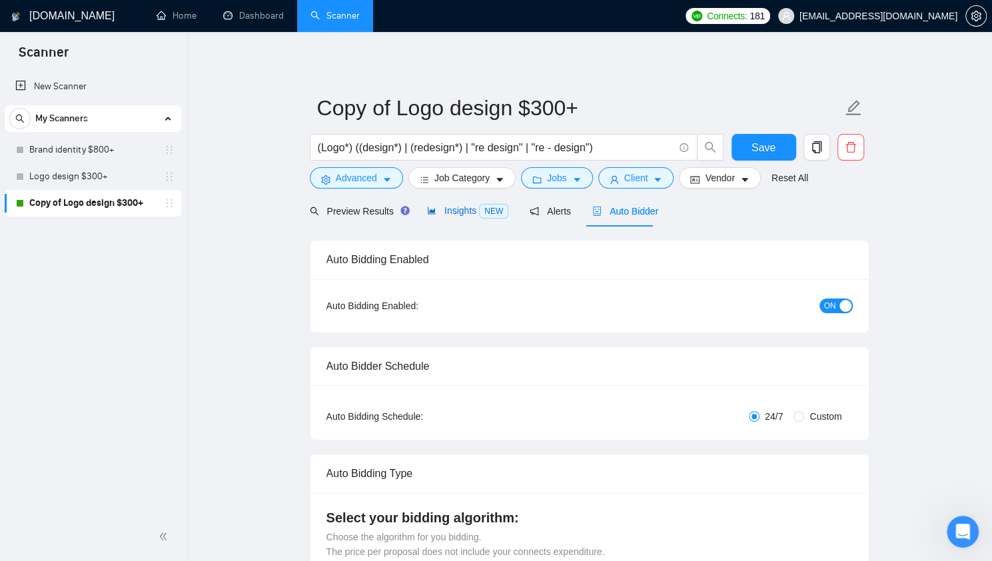
click at [471, 214] on span "Insights NEW" at bounding box center [467, 210] width 81 height 11
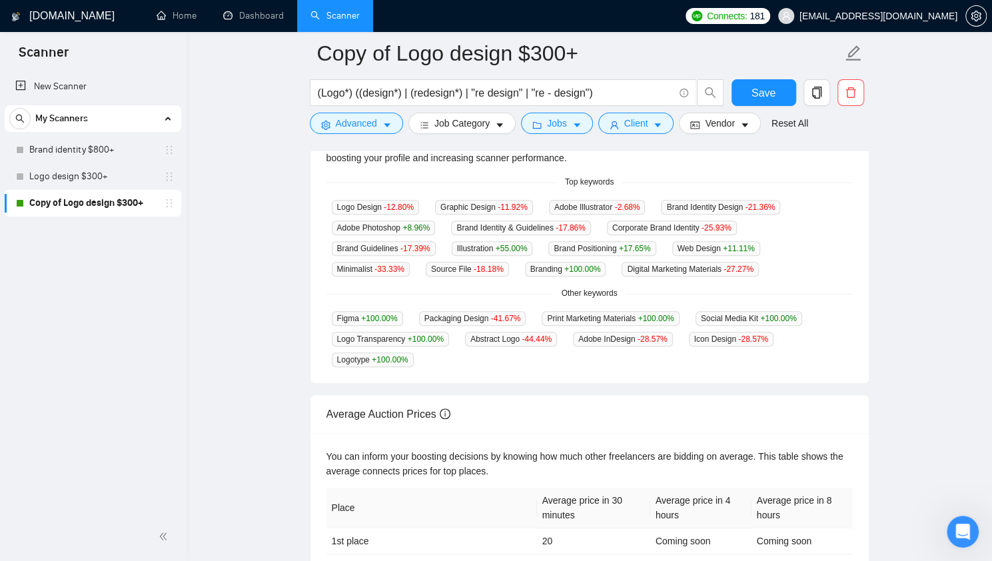
scroll to position [515, 0]
